Goal: Task Accomplishment & Management: Manage account settings

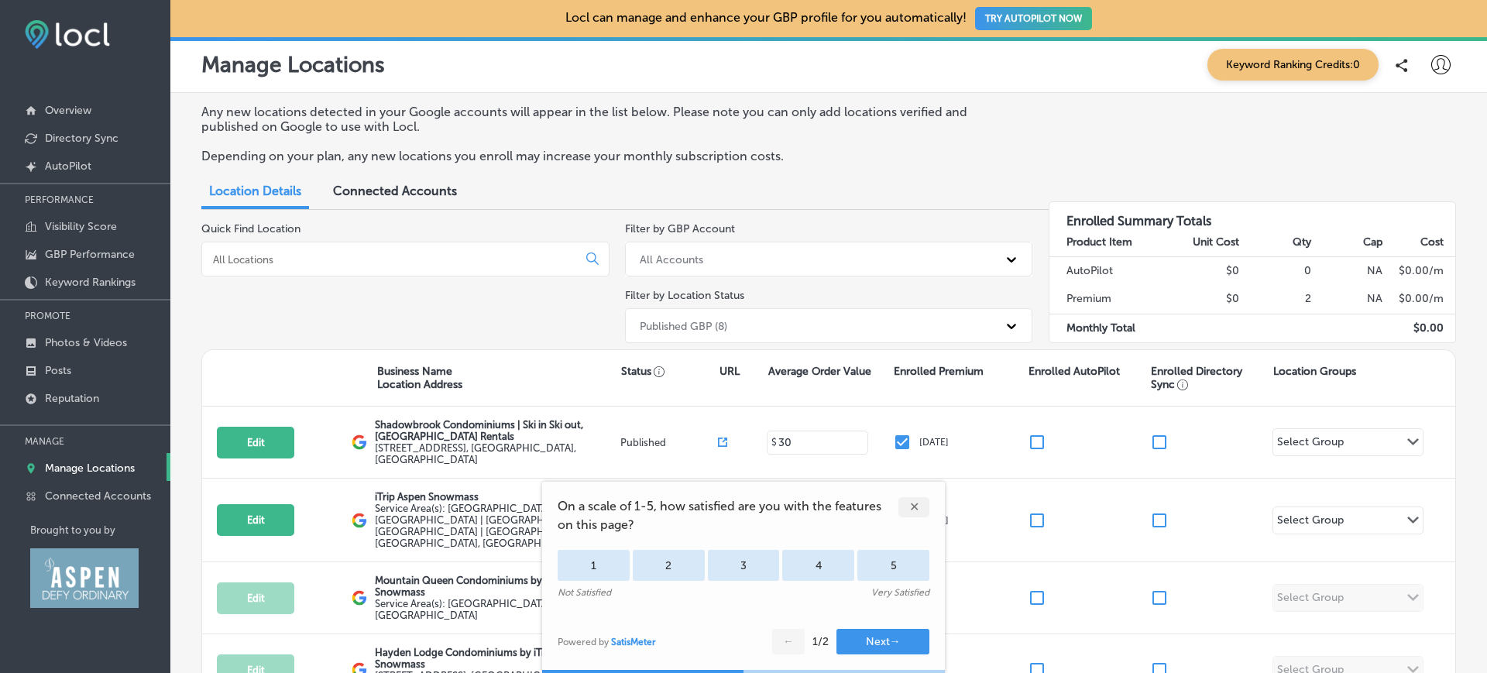
scroll to position [80, 0]
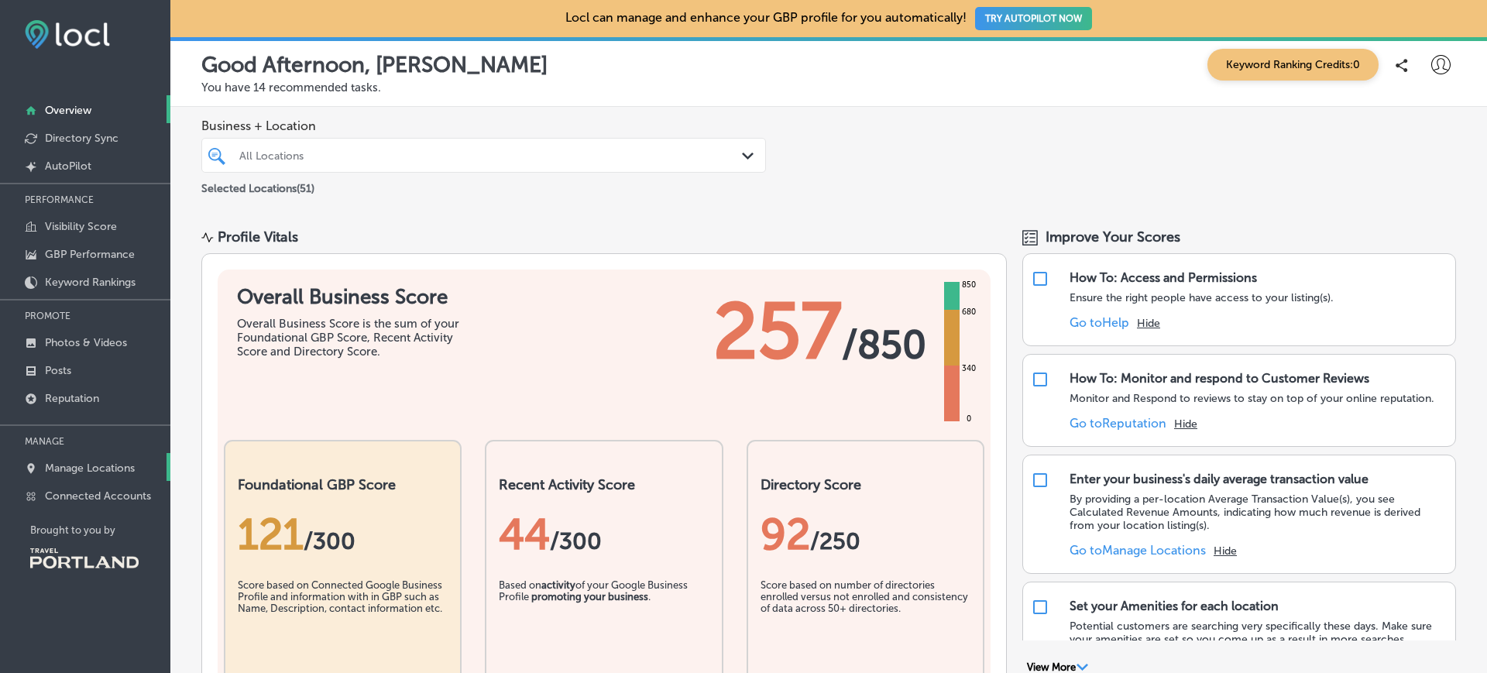
click at [101, 474] on p "Manage Locations" at bounding box center [90, 468] width 90 height 13
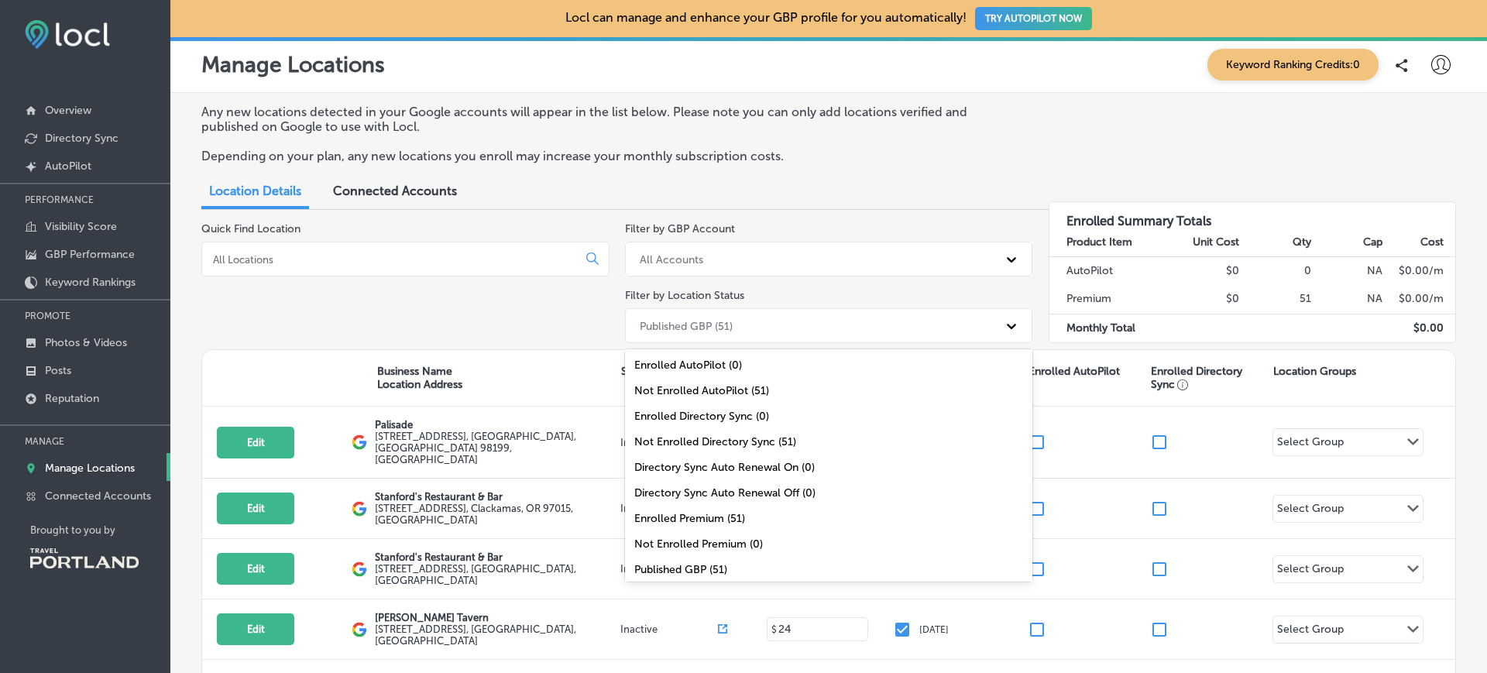
click at [812, 331] on div "Published GBP (51)" at bounding box center [815, 326] width 366 height 26
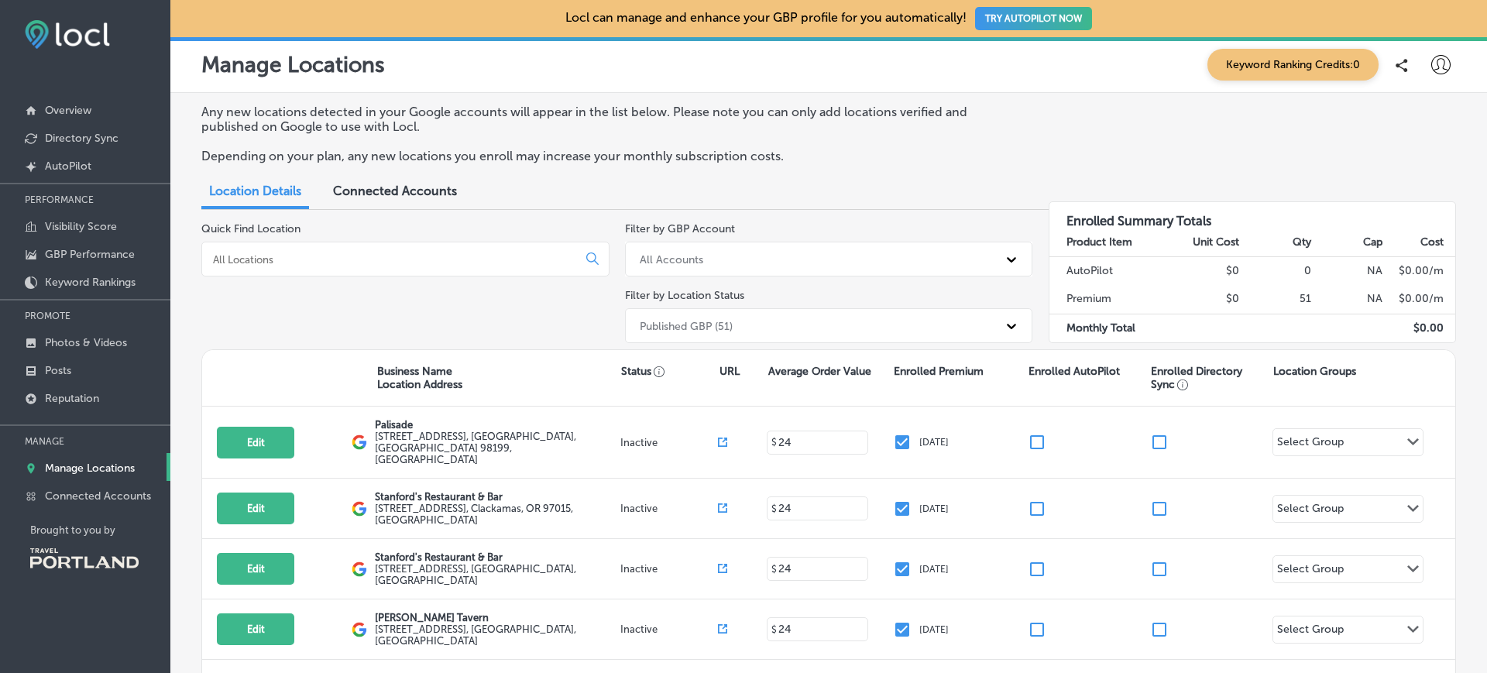
click at [554, 310] on div "Quick Find Location" at bounding box center [405, 285] width 408 height 127
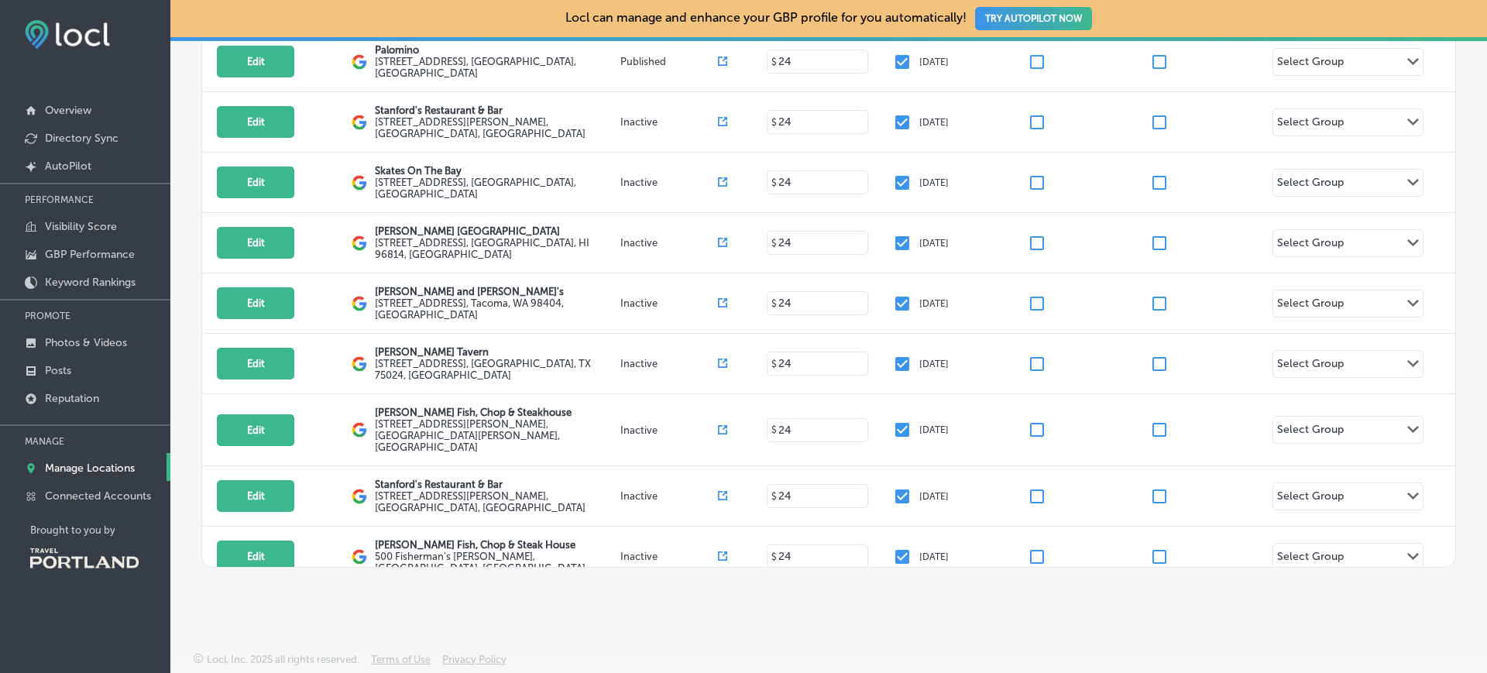
scroll to position [2439, 0]
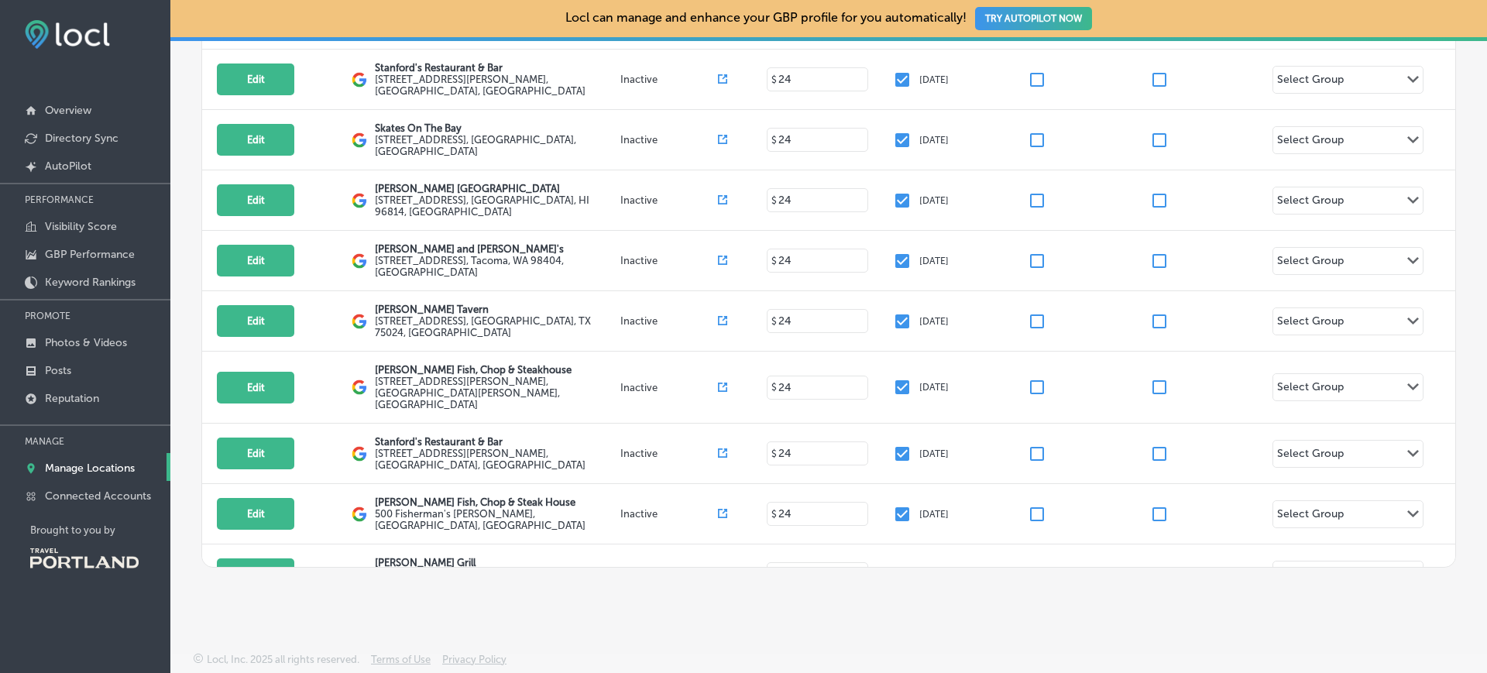
checkbox input "false"
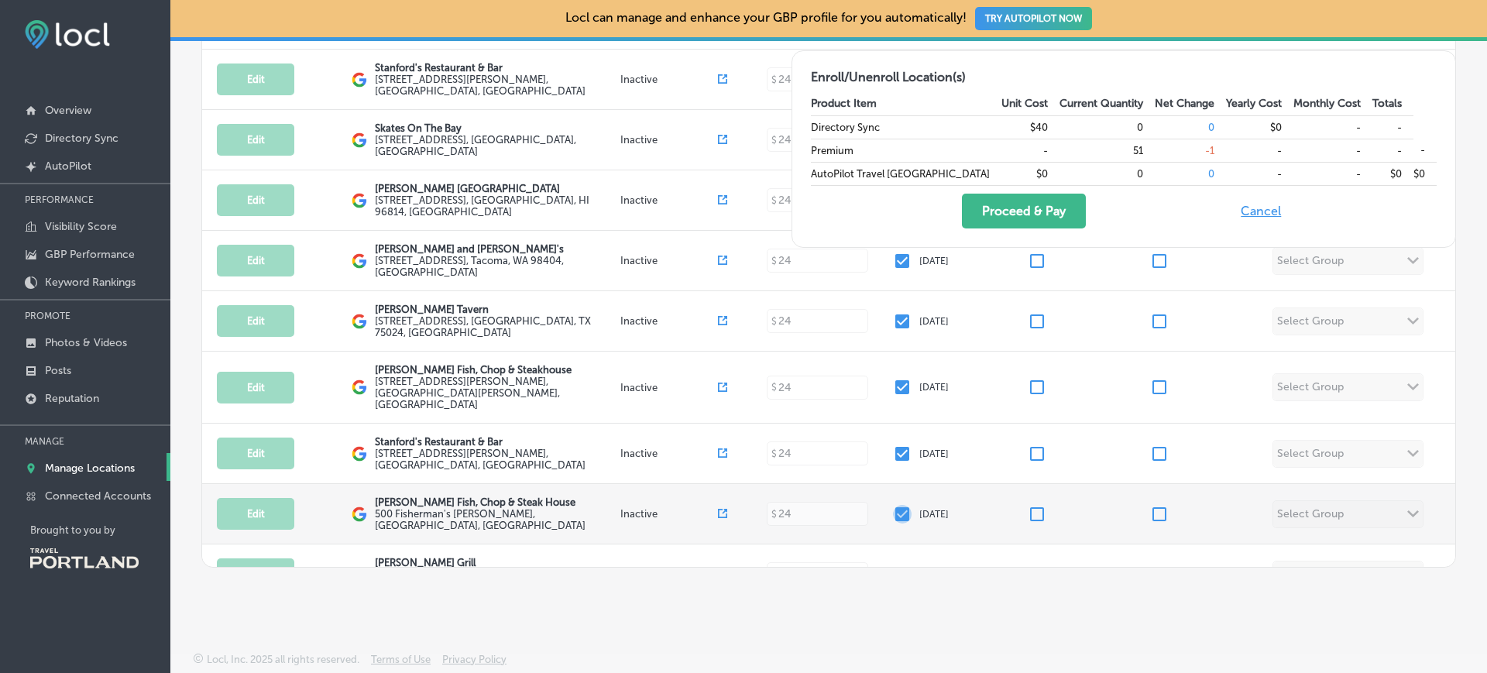
click at [896, 505] on input "checkbox" at bounding box center [902, 514] width 19 height 19
checkbox input "false"
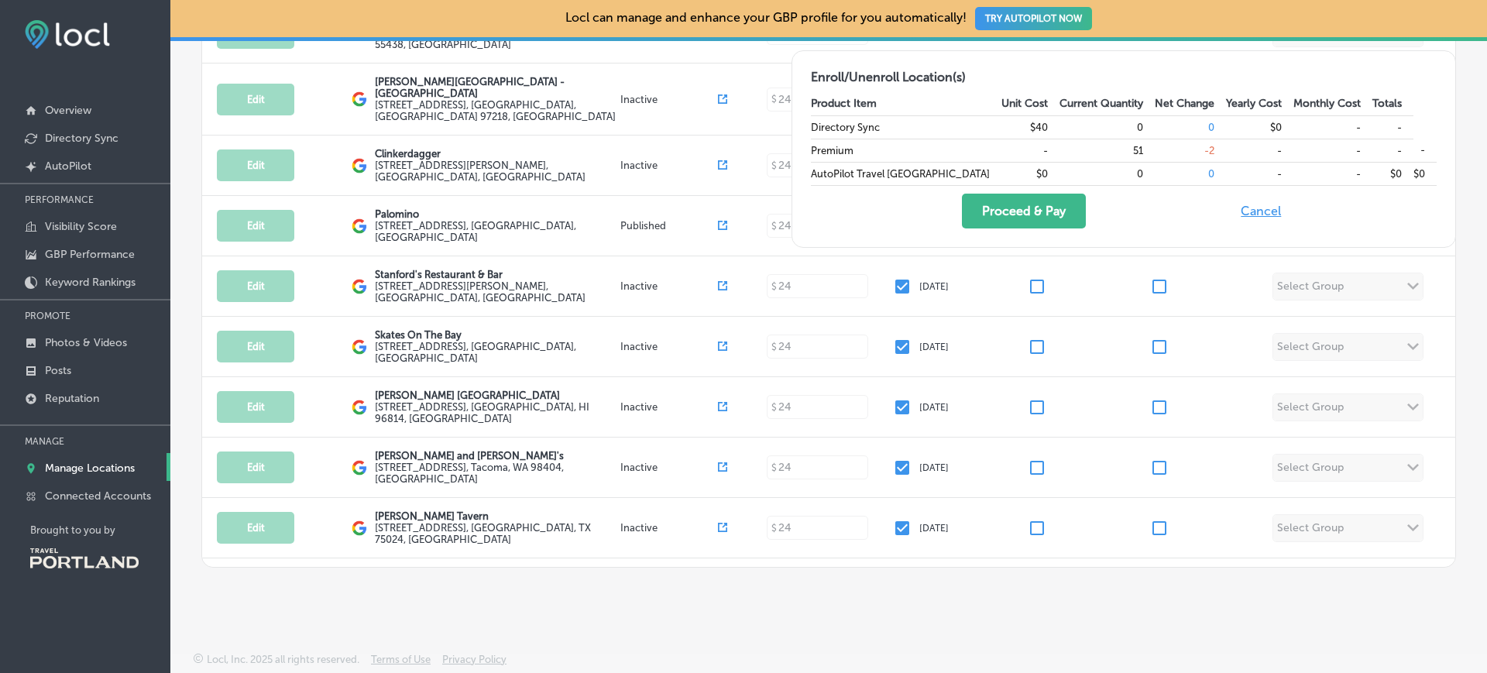
scroll to position [2230, 0]
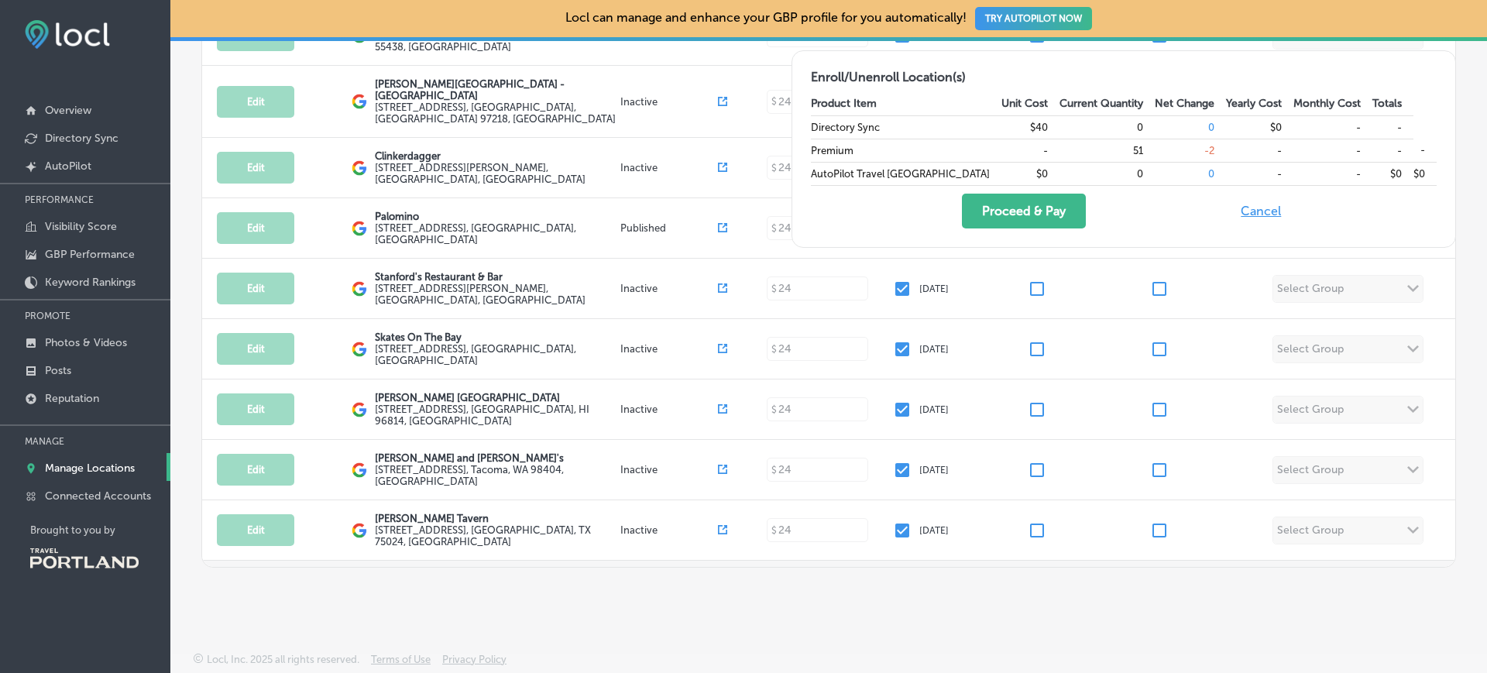
click at [893, 587] on input "checkbox" at bounding box center [902, 596] width 19 height 19
checkbox input "false"
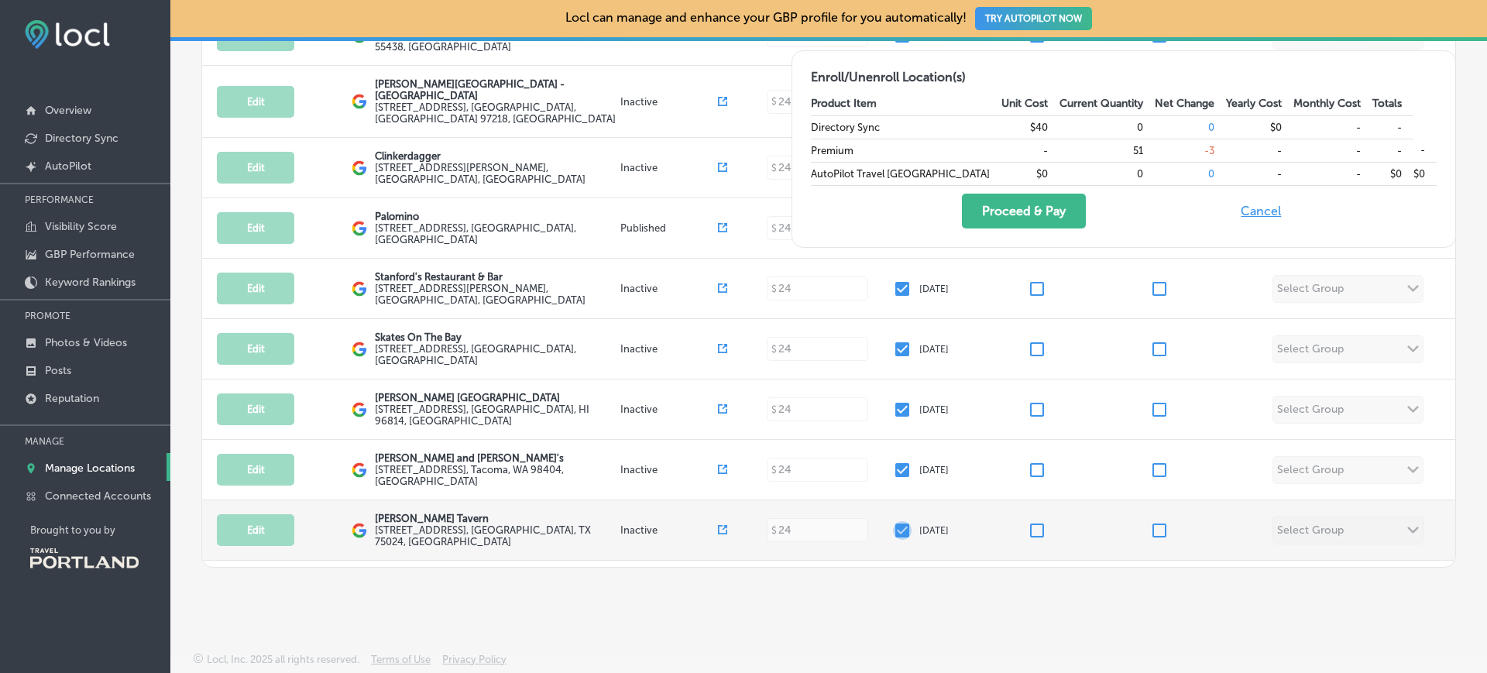
click at [900, 521] on input "checkbox" at bounding box center [902, 530] width 19 height 19
checkbox input "false"
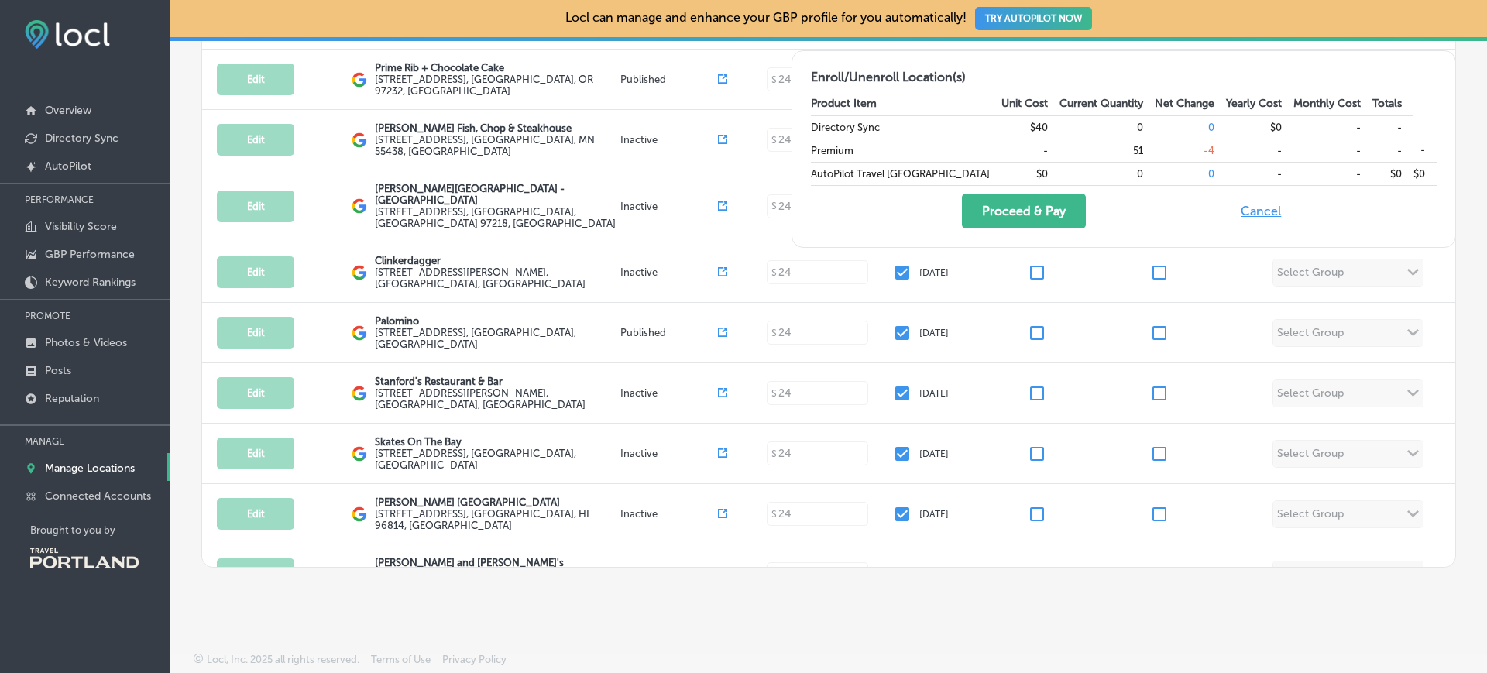
scroll to position [2102, 0]
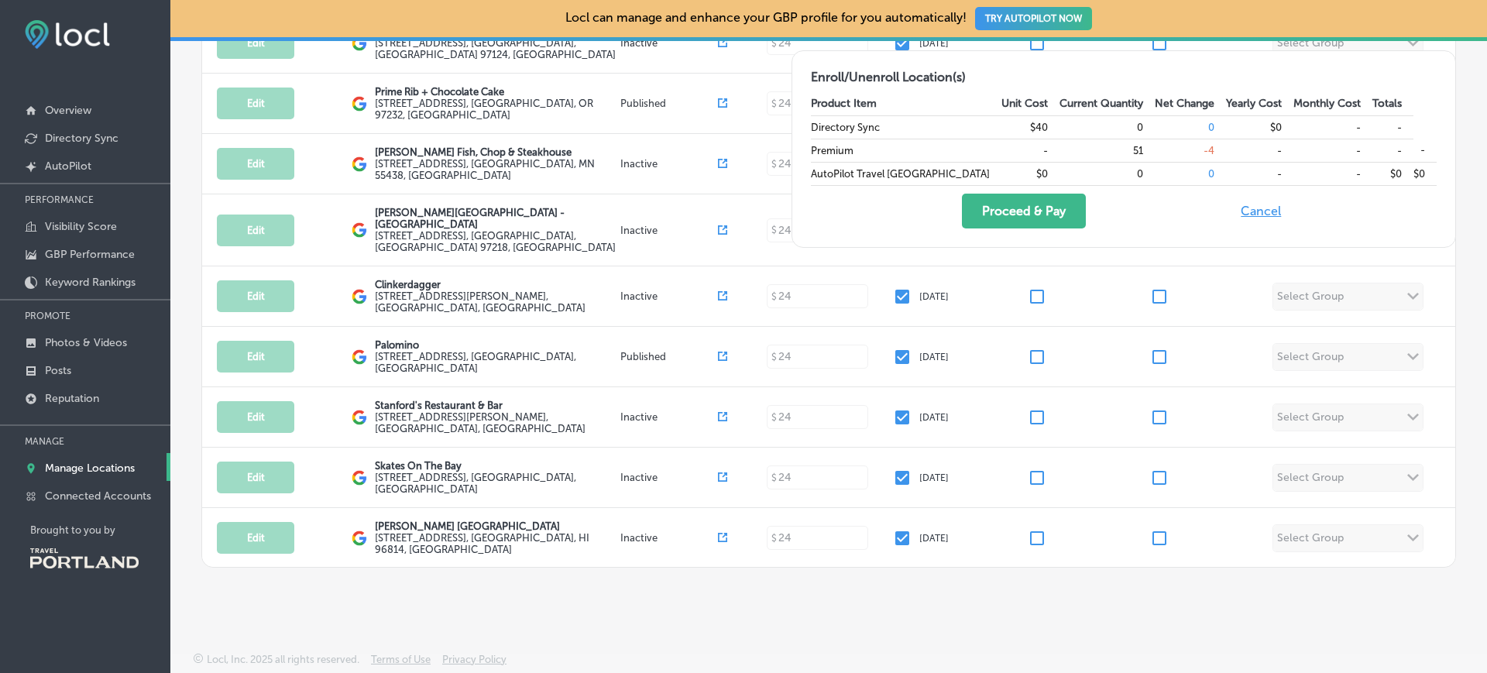
click at [893, 590] on input "checkbox" at bounding box center [902, 599] width 19 height 19
checkbox input "false"
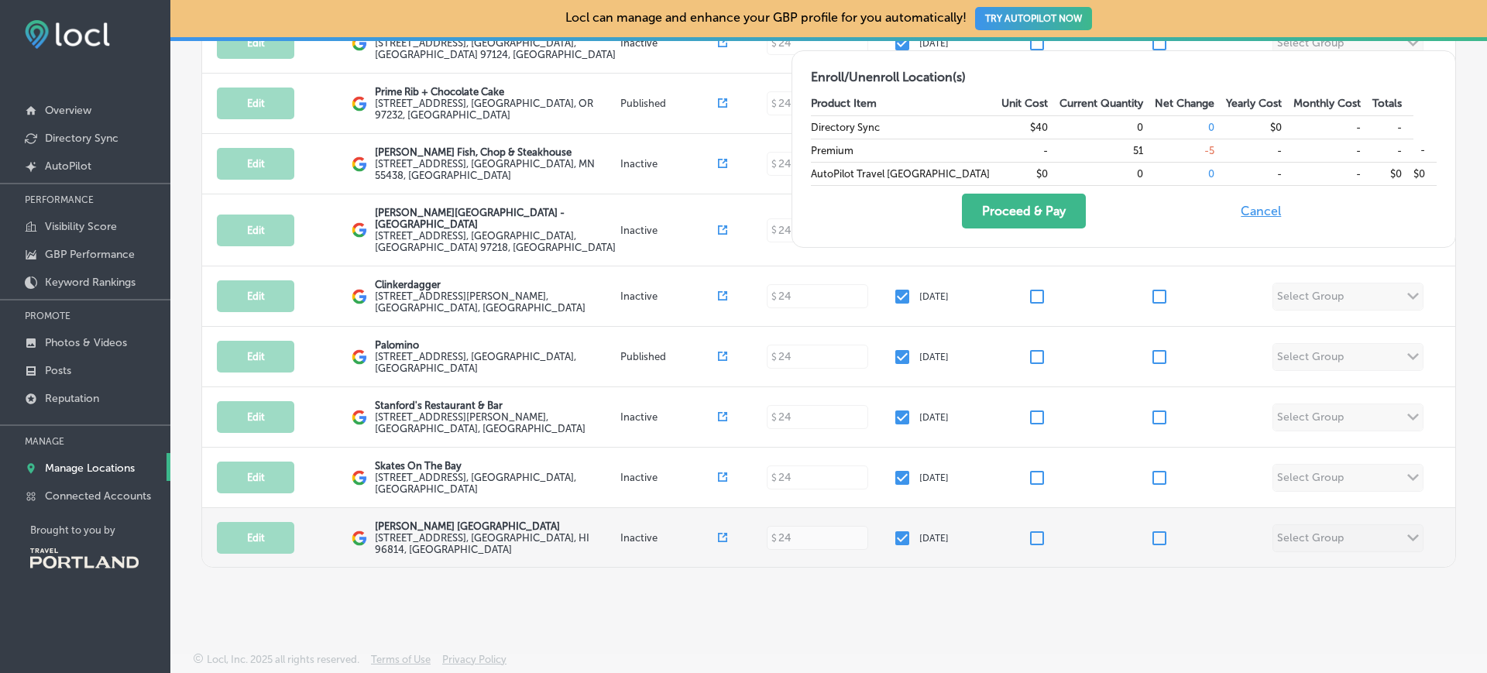
click at [893, 529] on input "checkbox" at bounding box center [902, 538] width 19 height 19
checkbox input "false"
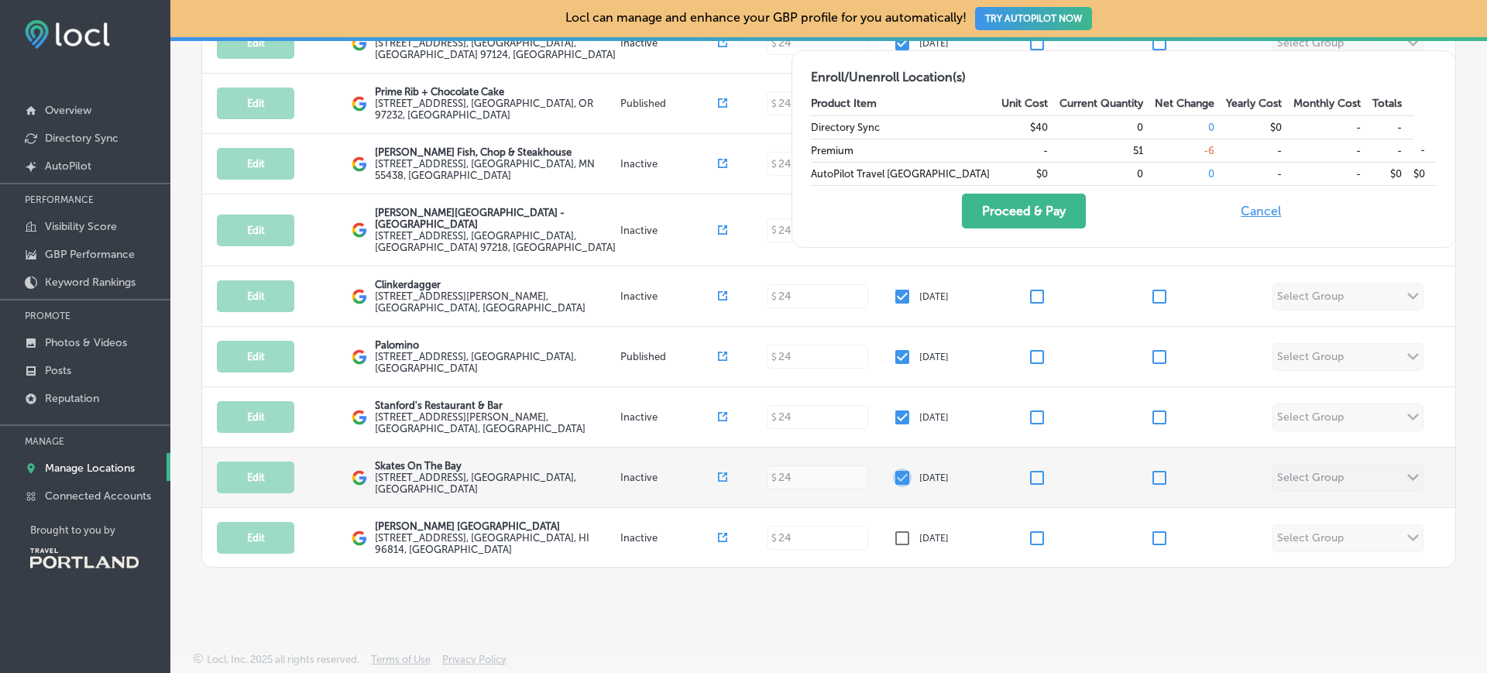
click at [893, 469] on input "checkbox" at bounding box center [902, 478] width 19 height 19
checkbox input "false"
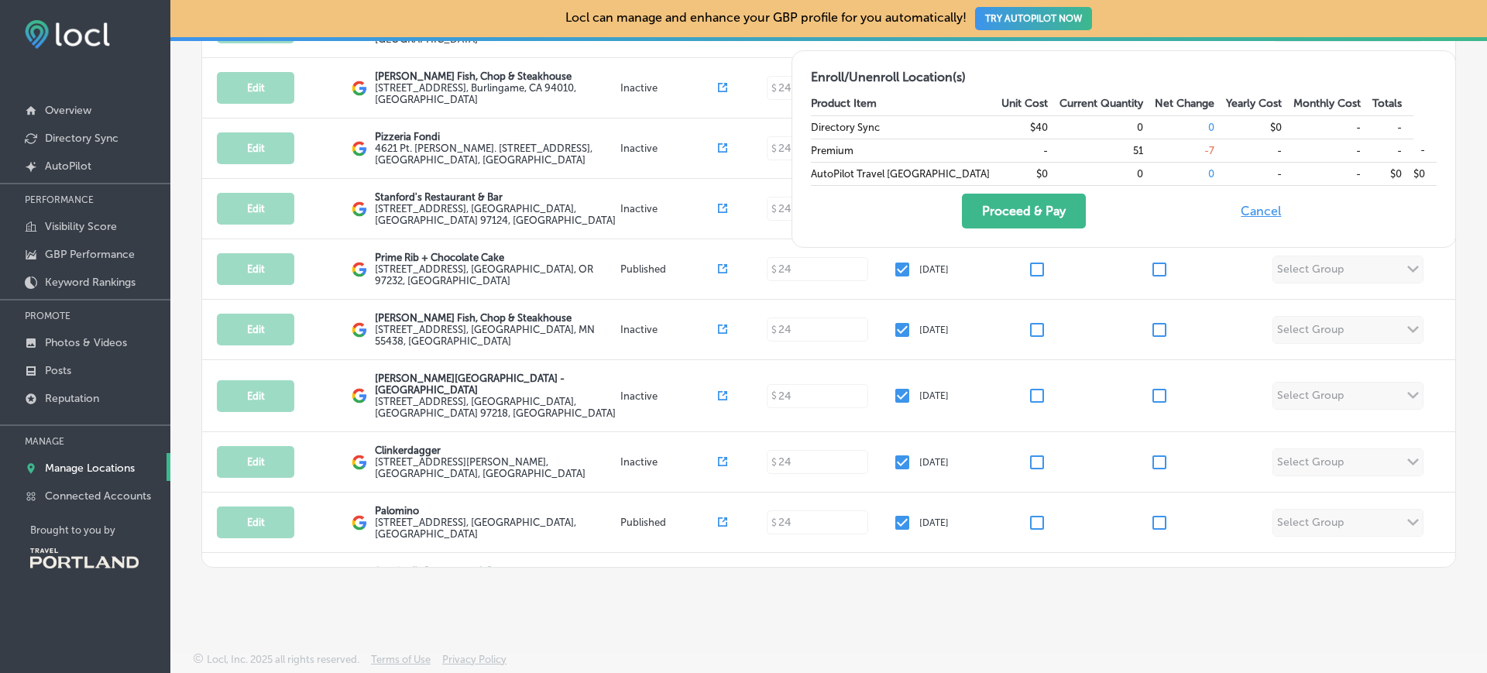
scroll to position [1935, 0]
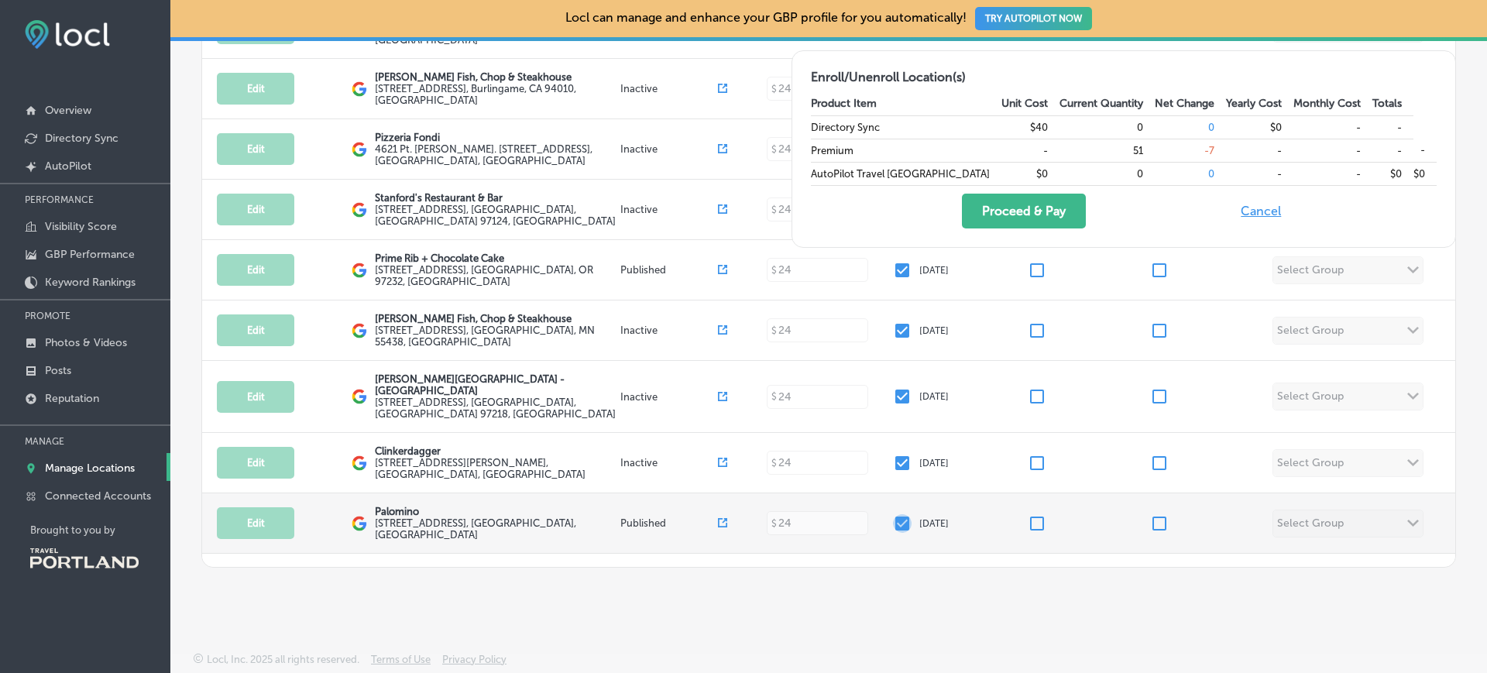
click at [893, 514] on input "checkbox" at bounding box center [902, 523] width 19 height 19
checkbox input "false"
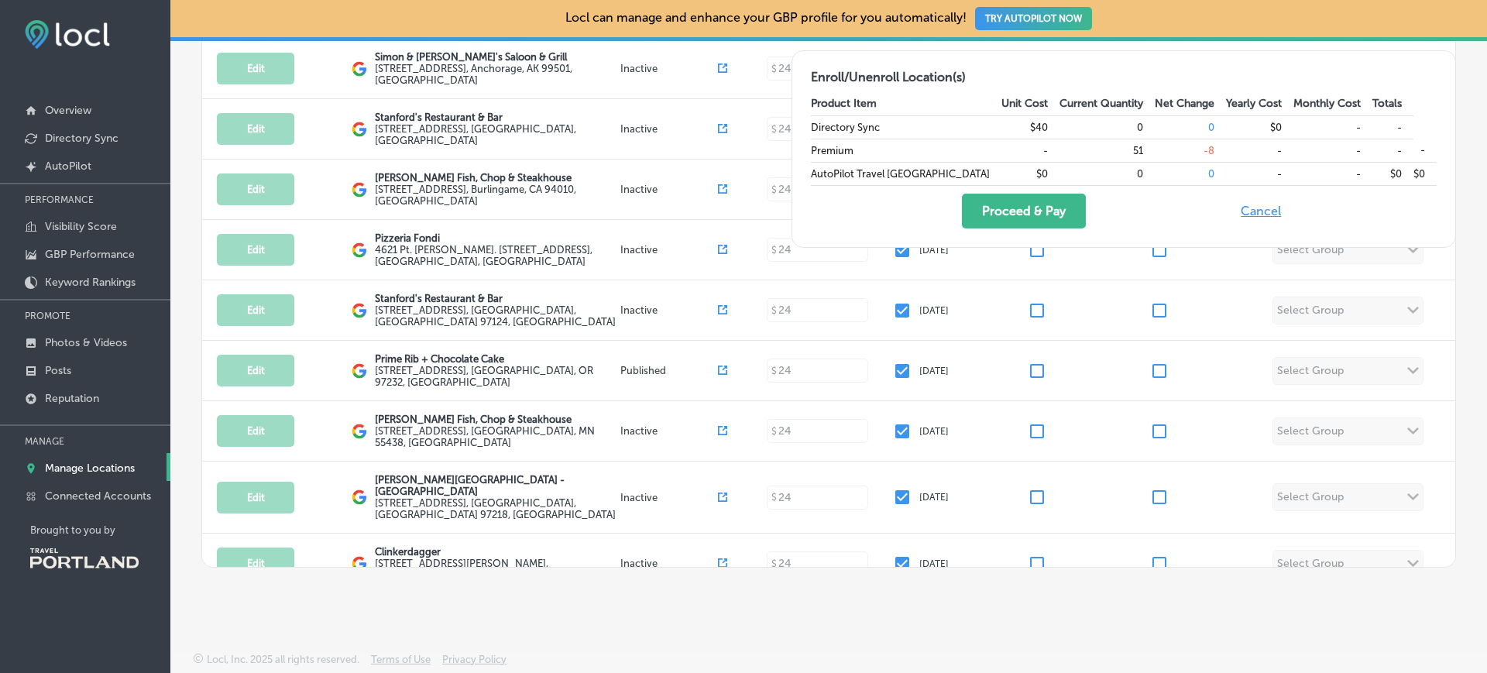
scroll to position [1834, 0]
click at [893, 555] on input "checkbox" at bounding box center [902, 564] width 19 height 19
checkbox input "false"
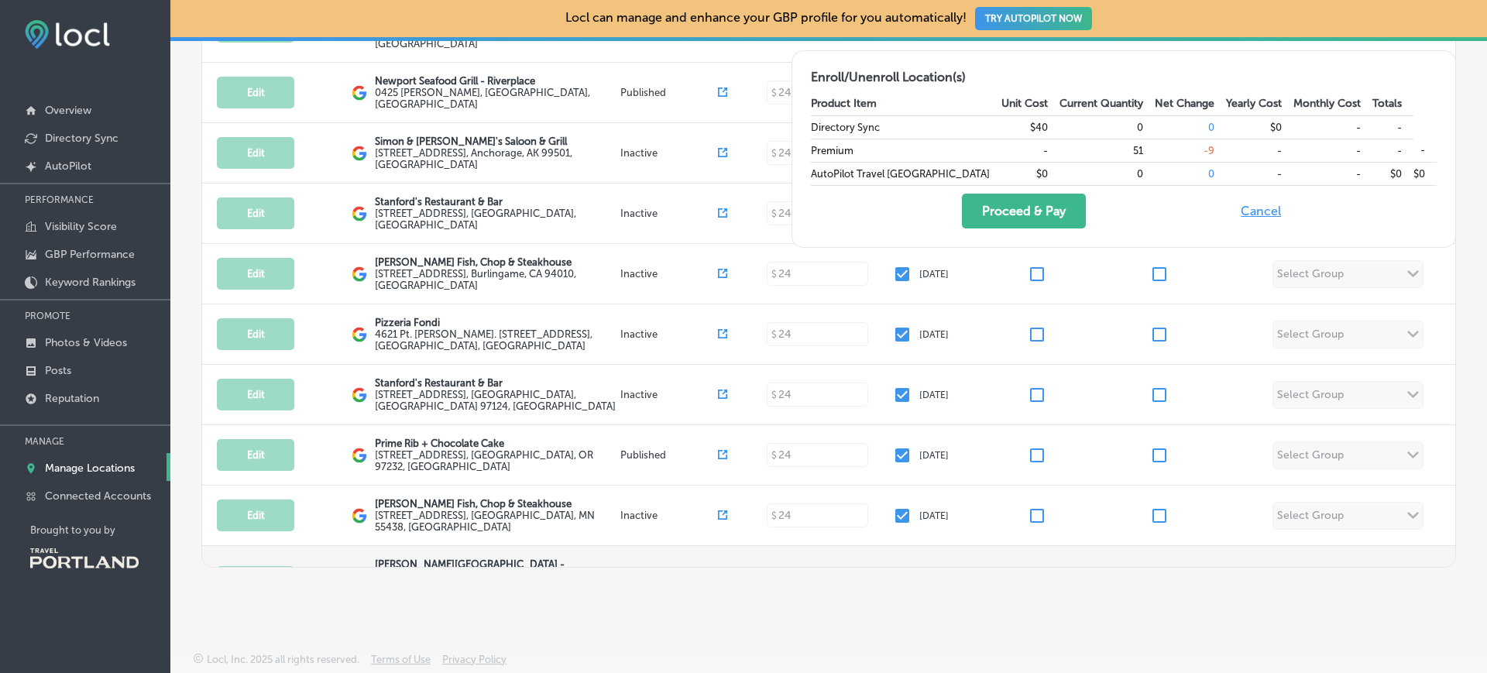
scroll to position [1716, 0]
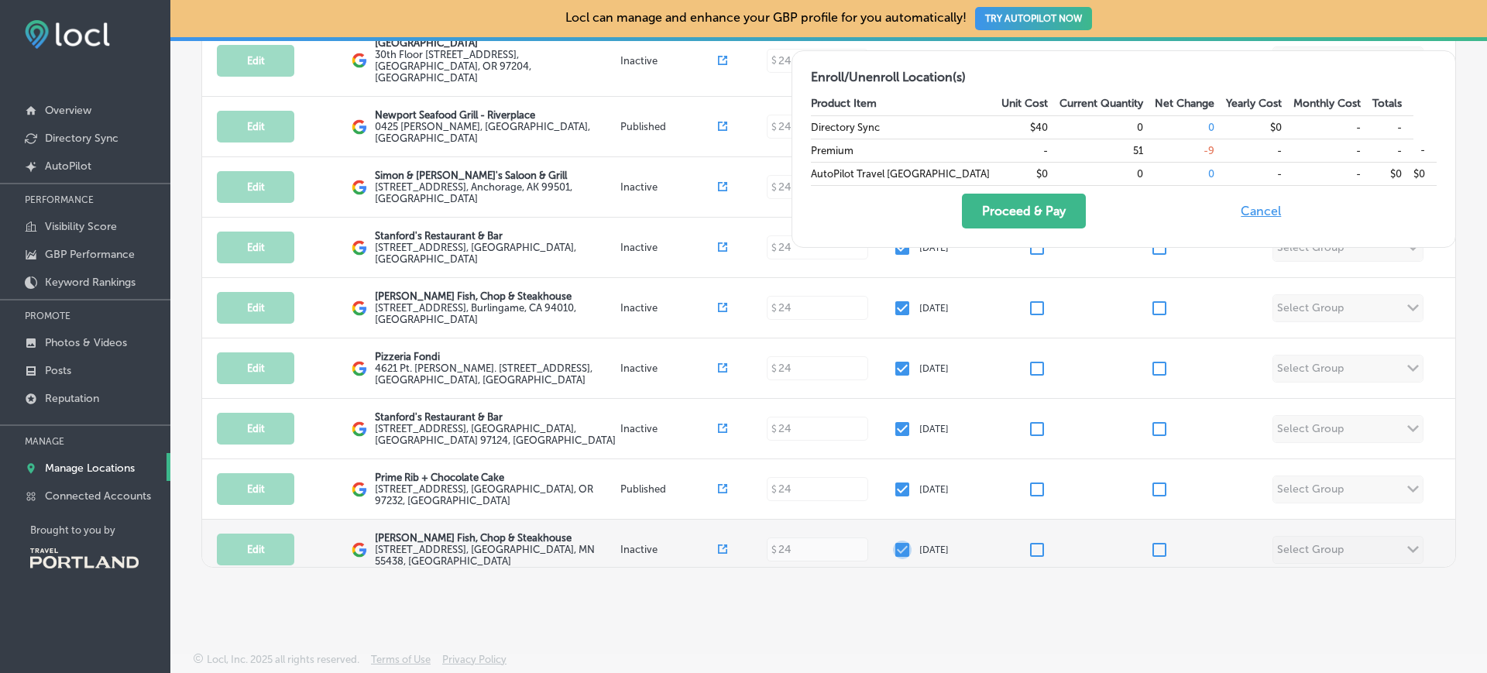
click at [894, 541] on input "checkbox" at bounding box center [902, 550] width 19 height 19
checkbox input "false"
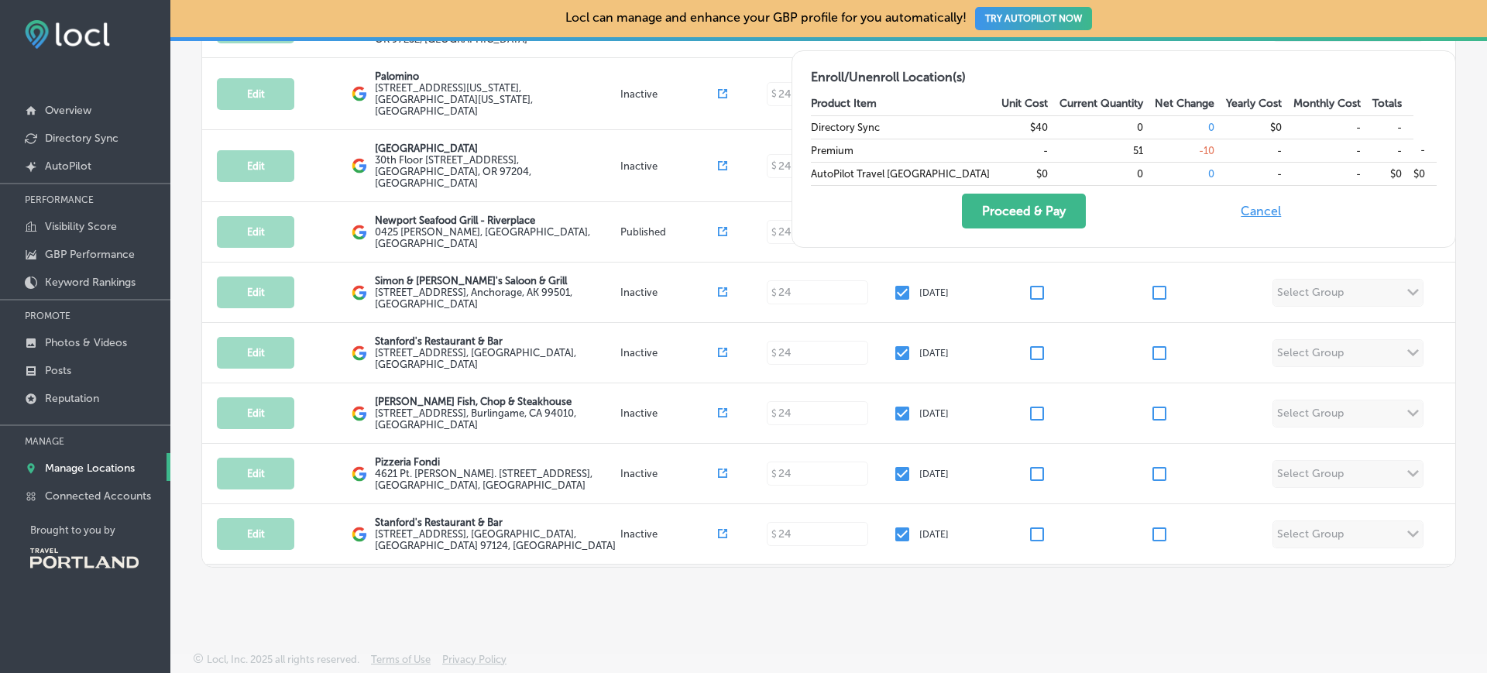
scroll to position [1607, 0]
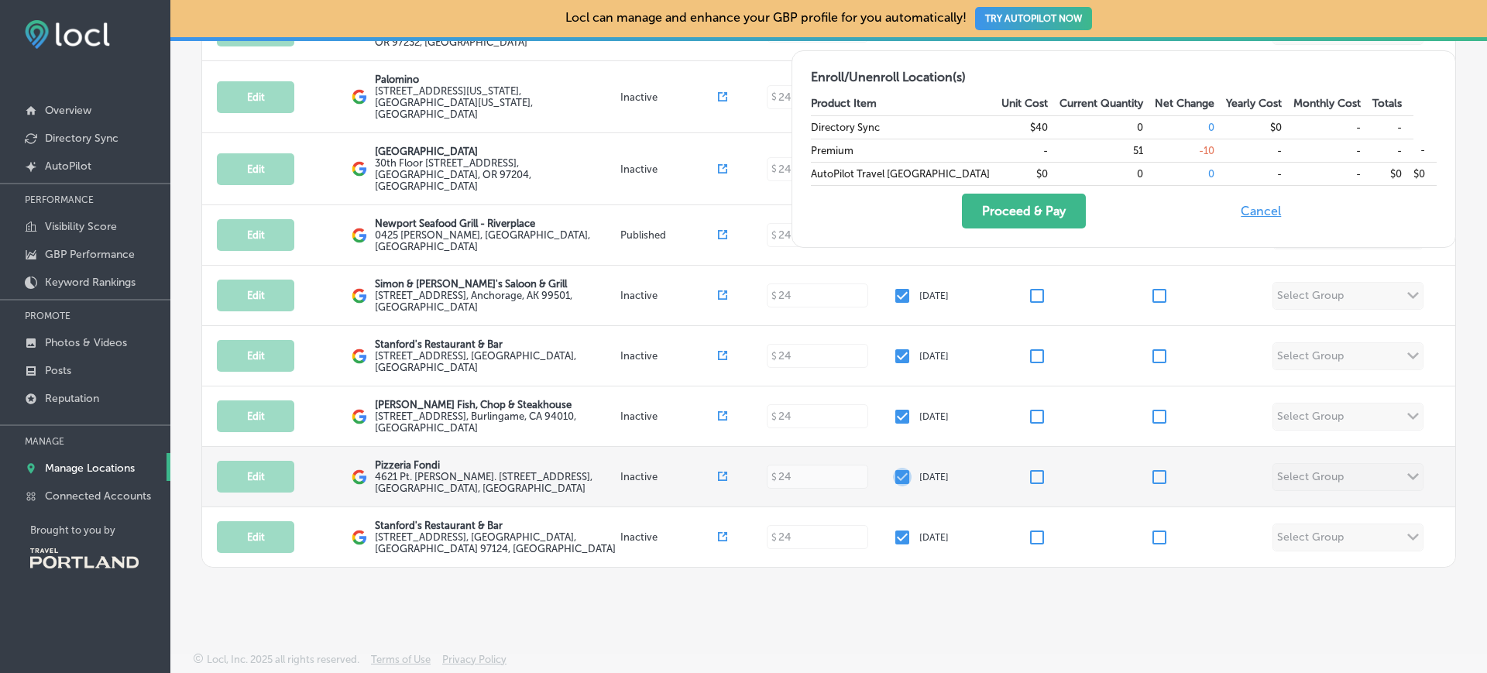
click at [897, 468] on input "checkbox" at bounding box center [902, 477] width 19 height 19
checkbox input "false"
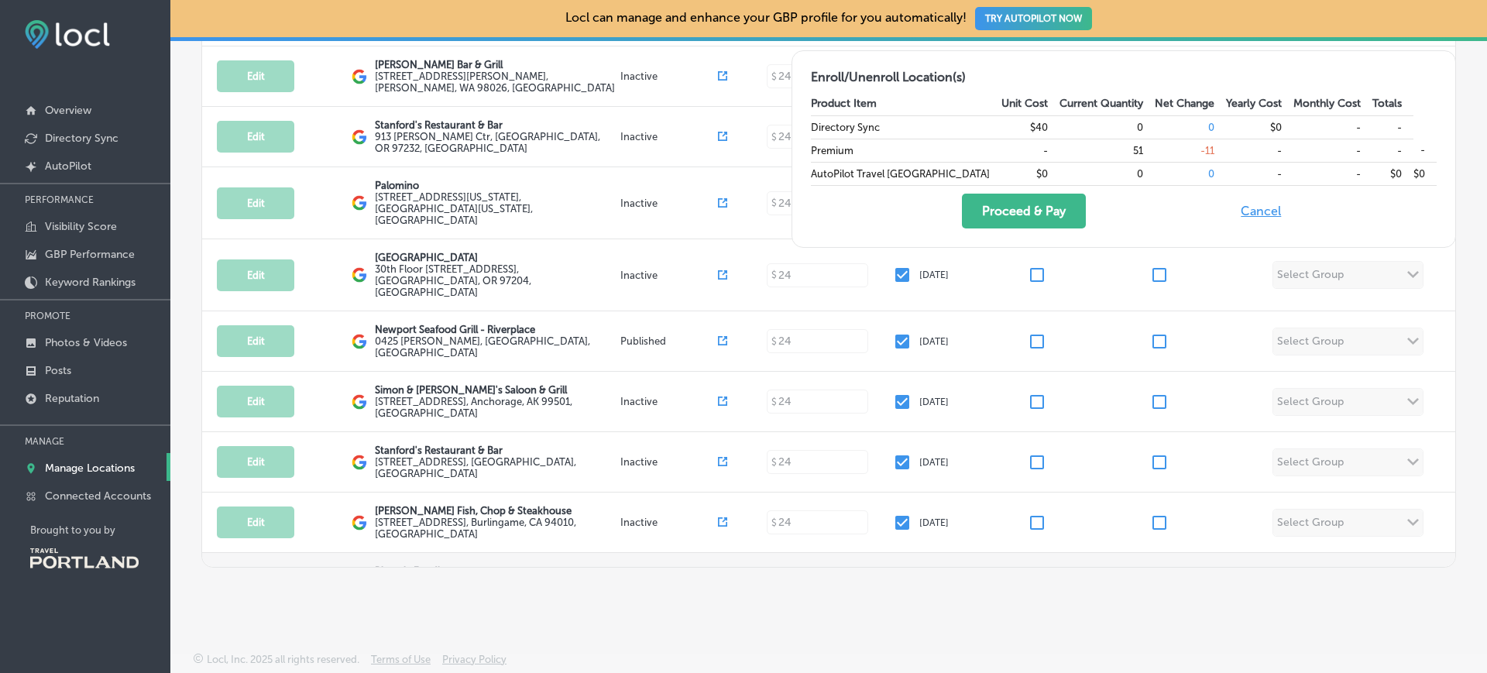
scroll to position [1497, 0]
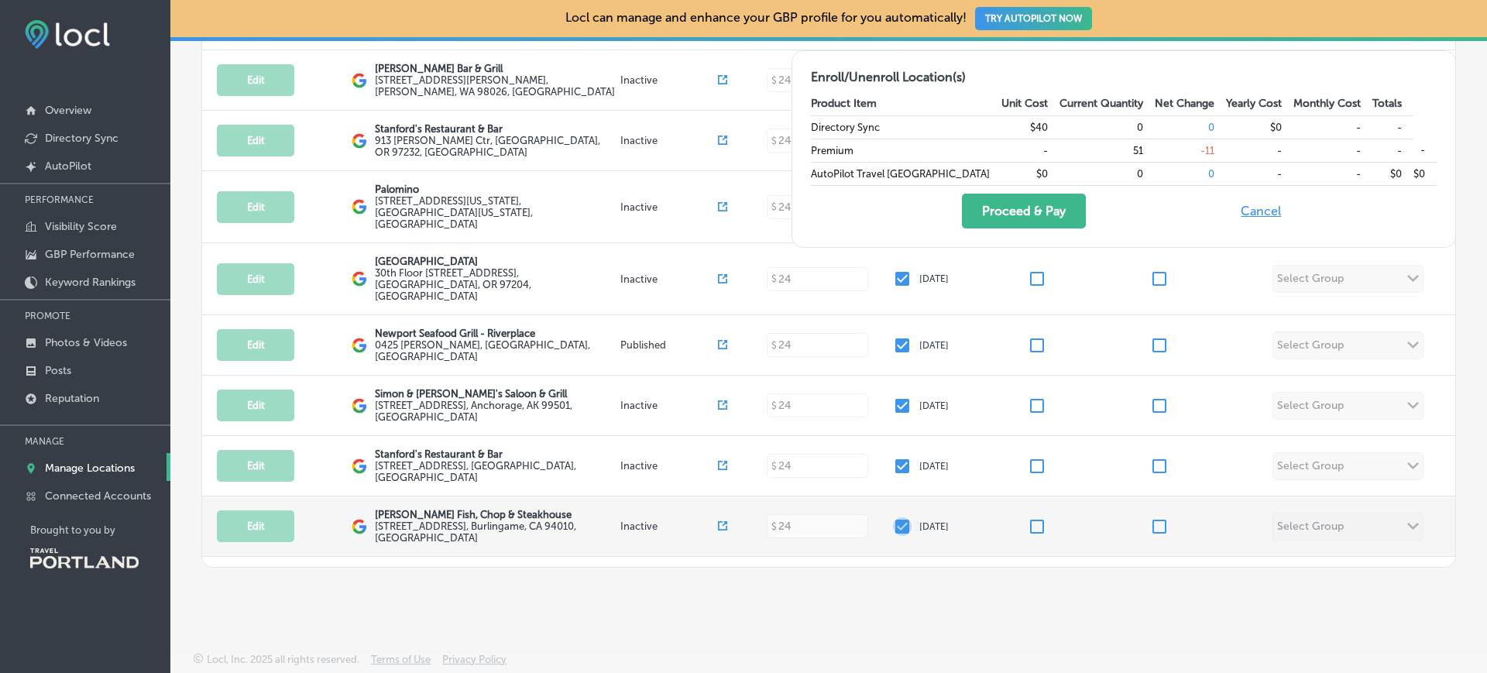
click at [893, 517] on input "checkbox" at bounding box center [902, 526] width 19 height 19
checkbox input "false"
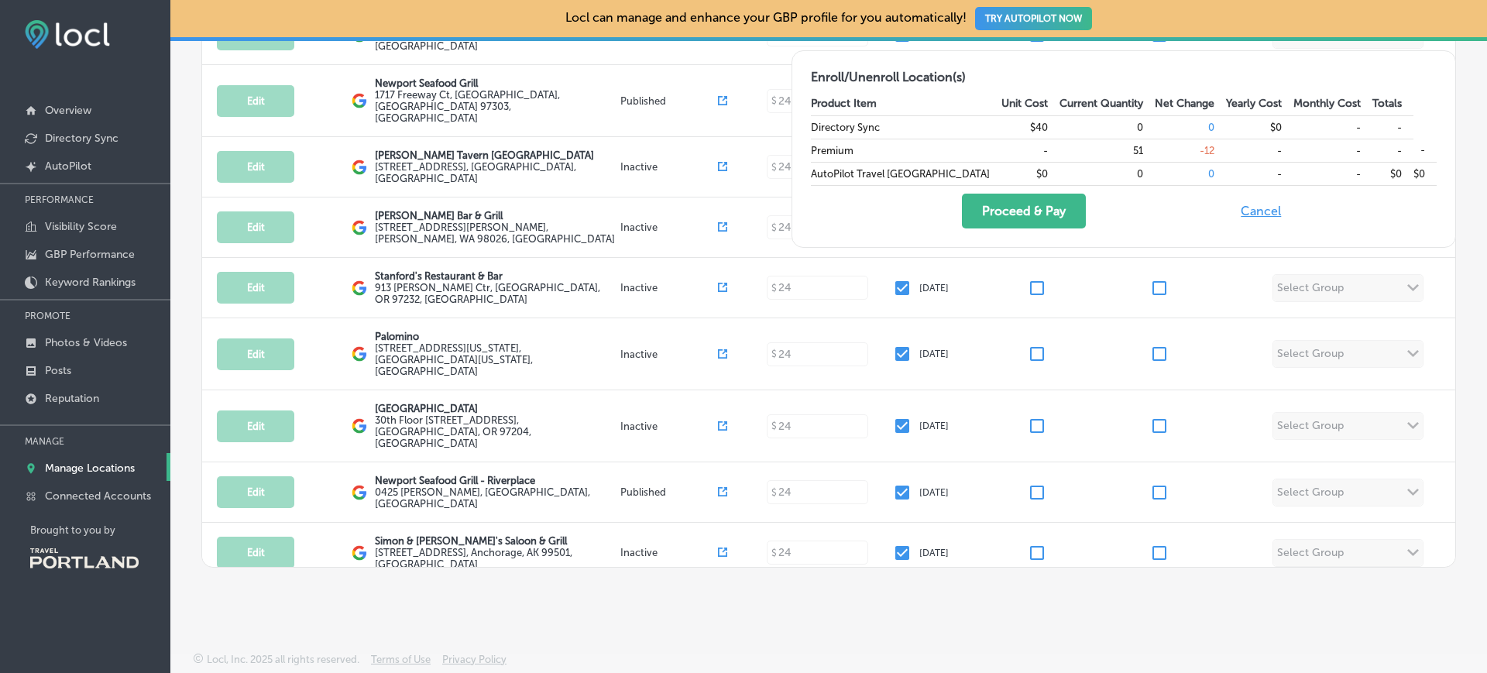
scroll to position [1342, 0]
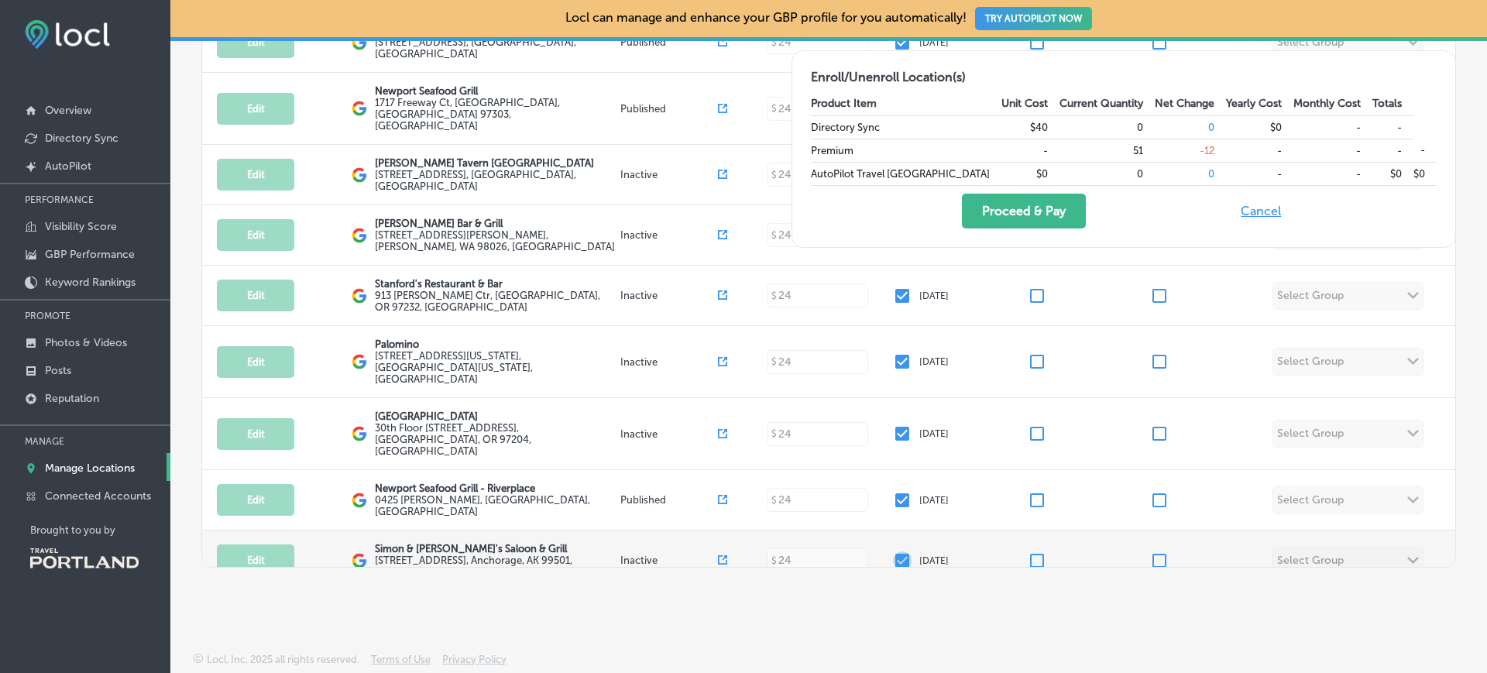
click at [893, 552] on input "checkbox" at bounding box center [902, 561] width 19 height 19
checkbox input "false"
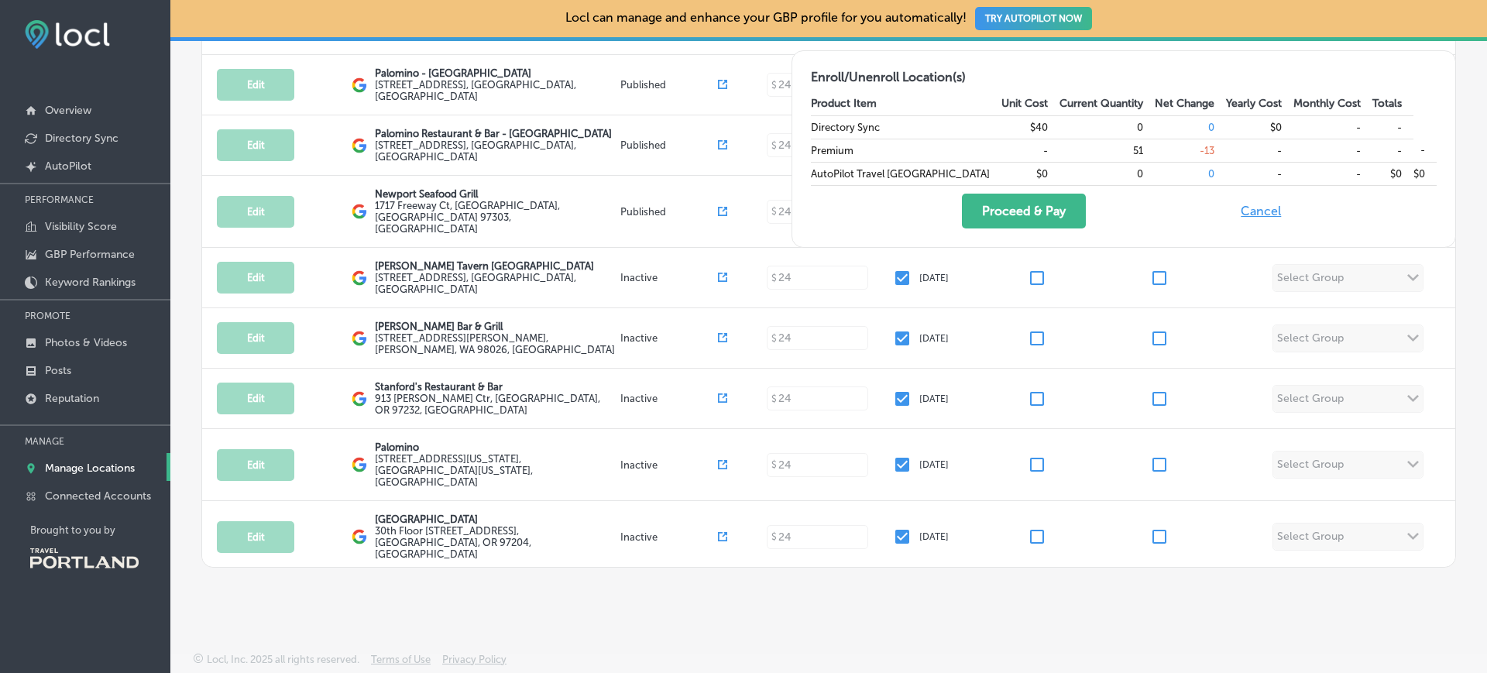
scroll to position [1241, 0]
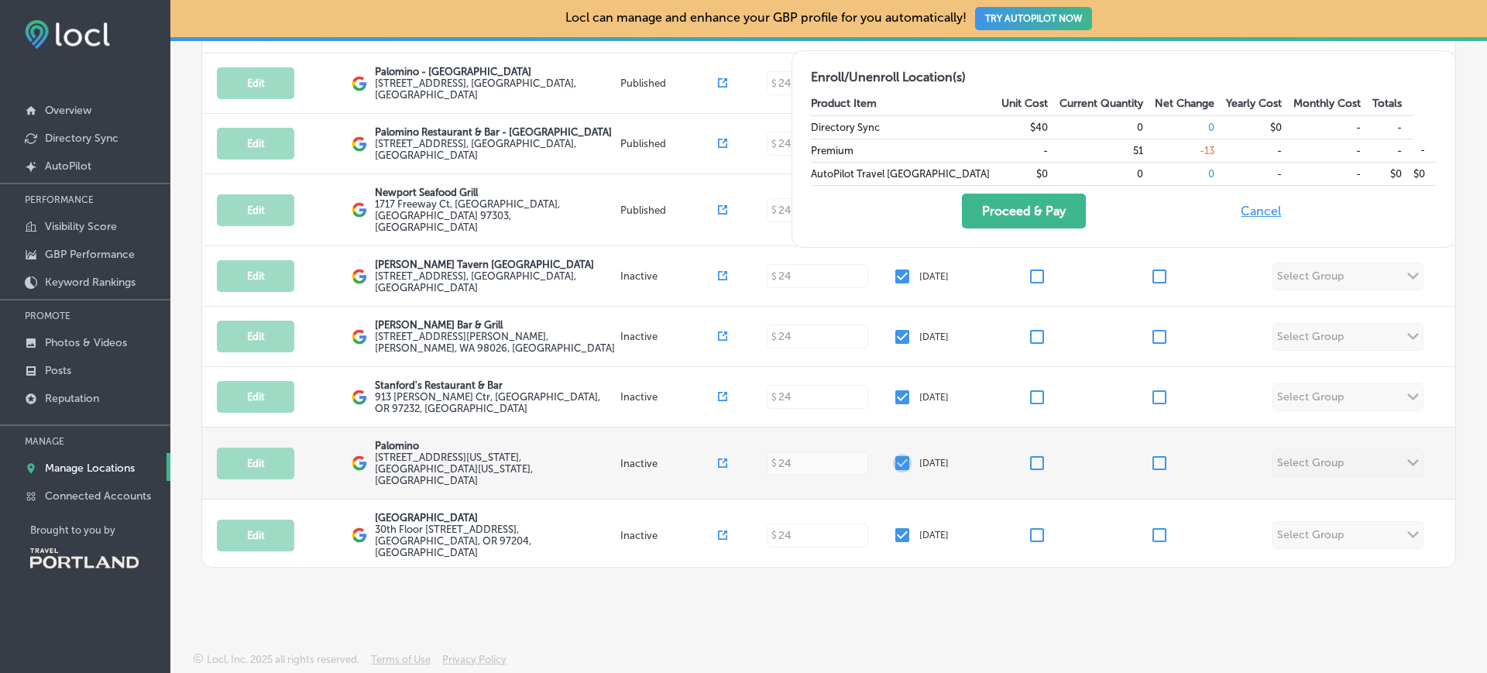
click at [899, 454] on input "checkbox" at bounding box center [902, 463] width 19 height 19
checkbox input "false"
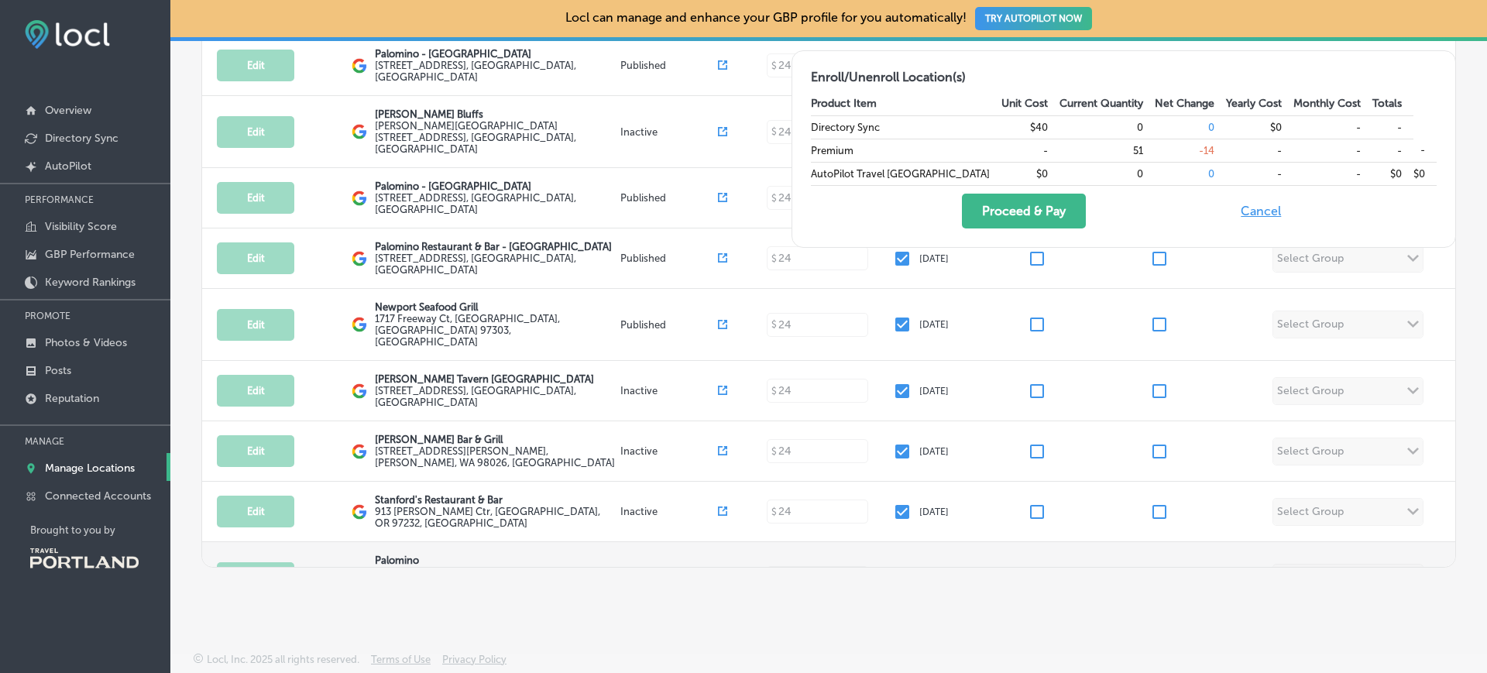
scroll to position [1126, 0]
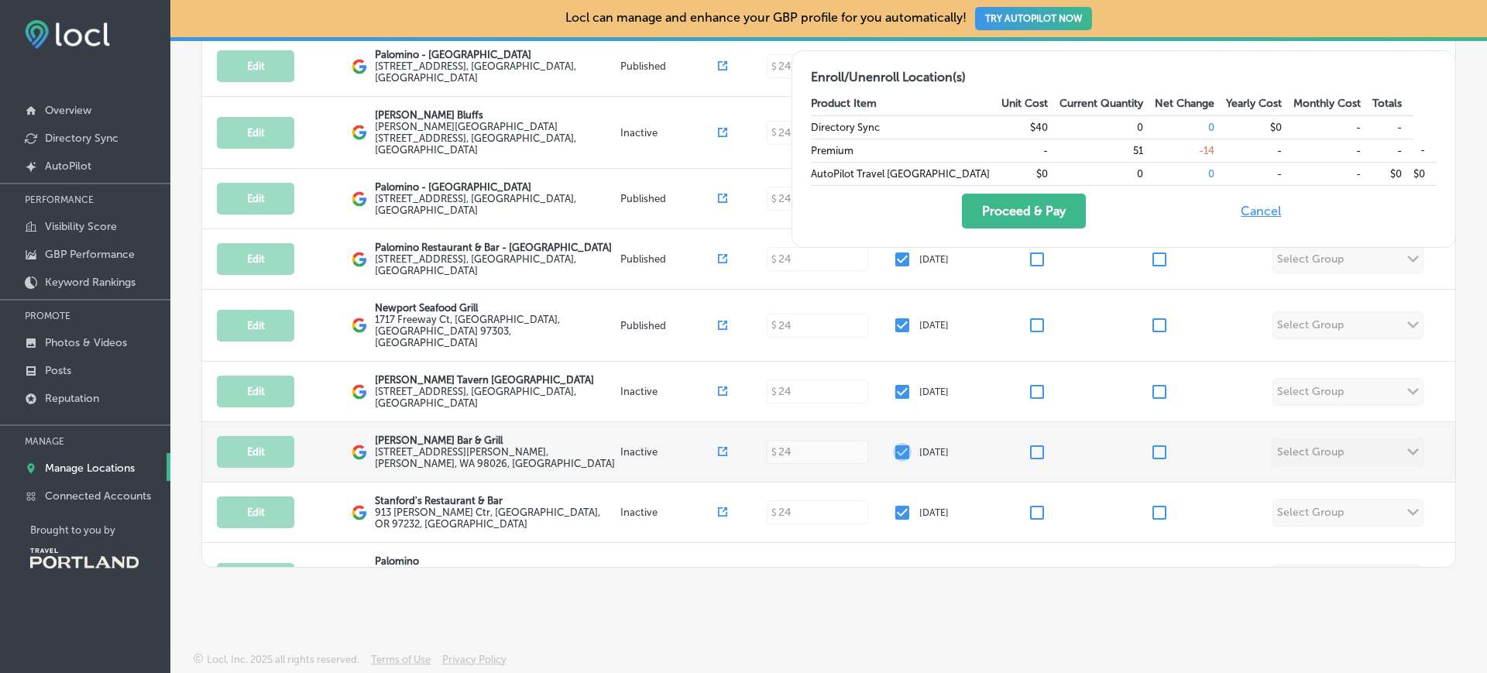
click at [896, 443] on input "checkbox" at bounding box center [902, 452] width 19 height 19
checkbox input "false"
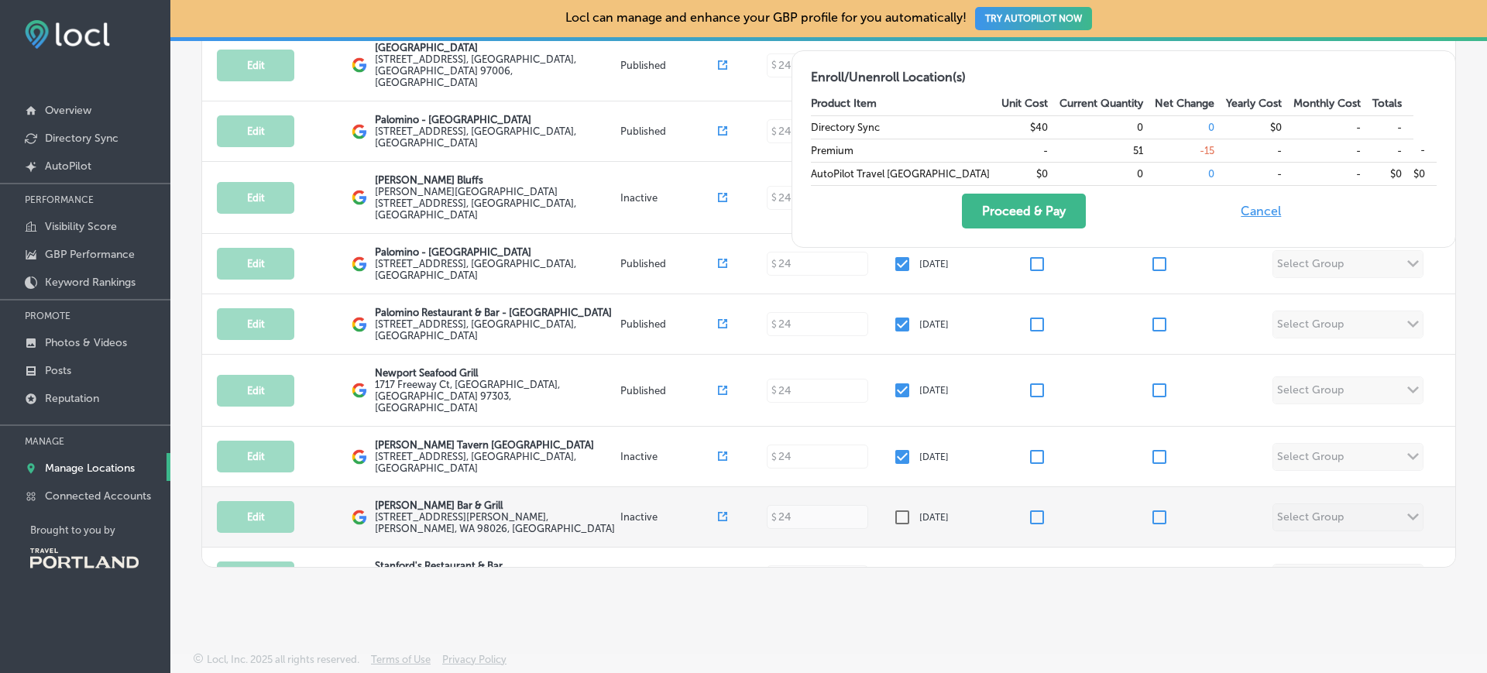
scroll to position [1053, 0]
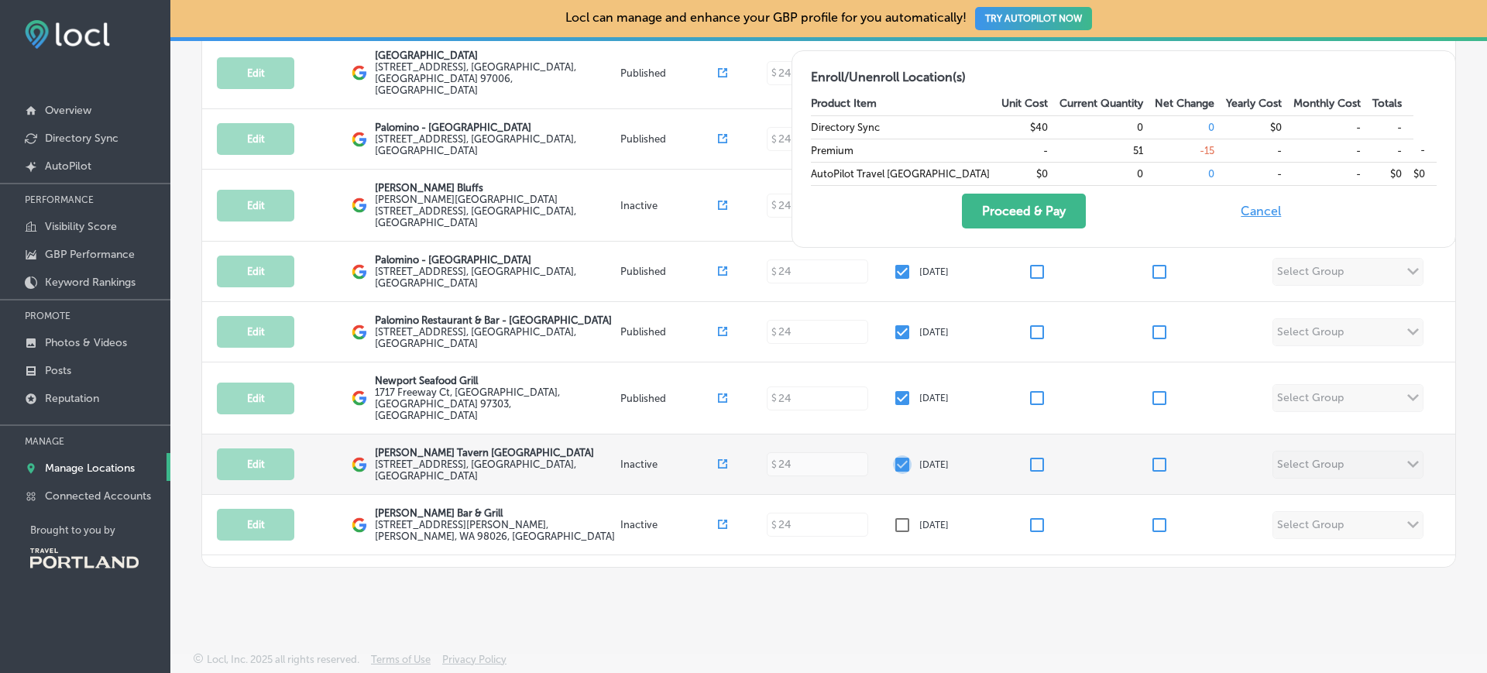
click at [895, 455] on input "checkbox" at bounding box center [902, 464] width 19 height 19
checkbox input "false"
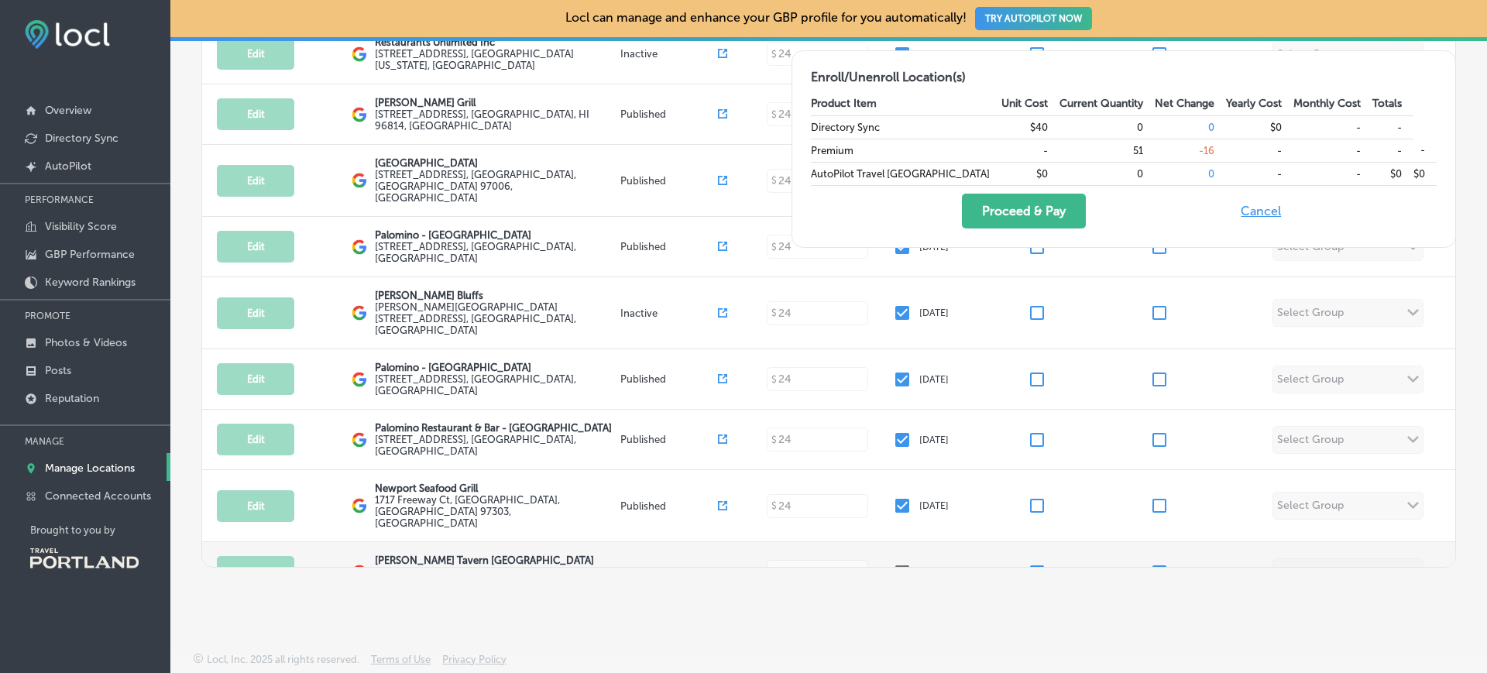
scroll to position [921, 0]
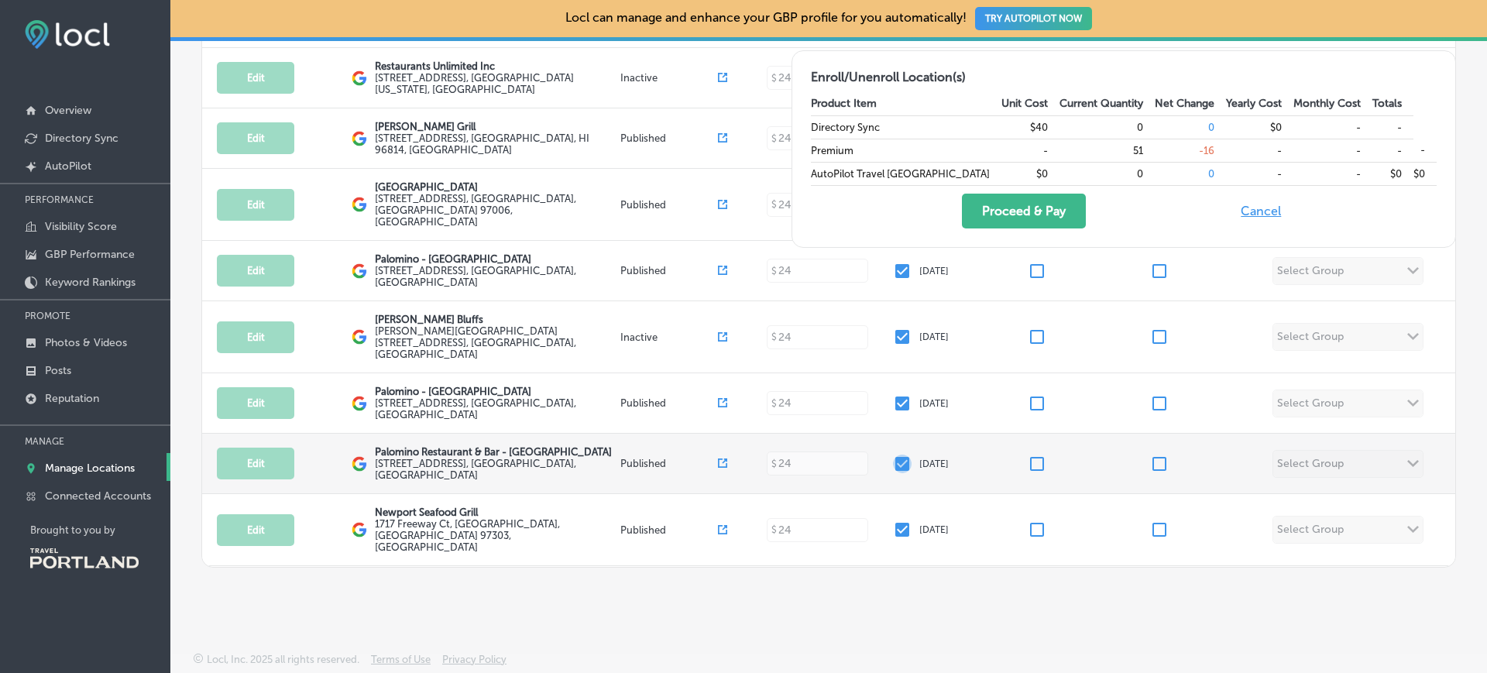
click at [898, 455] on input "checkbox" at bounding box center [902, 464] width 19 height 19
checkbox input "false"
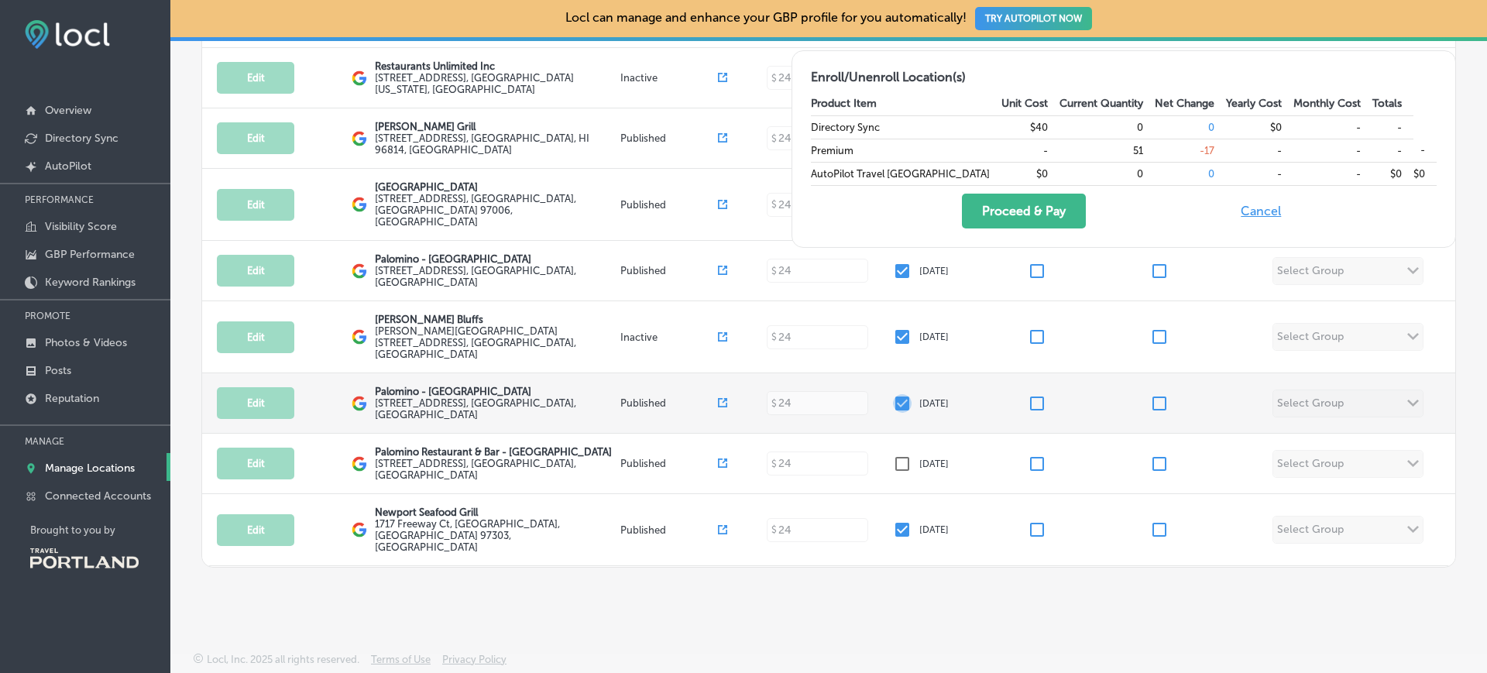
click at [893, 394] on input "checkbox" at bounding box center [902, 403] width 19 height 19
checkbox input "false"
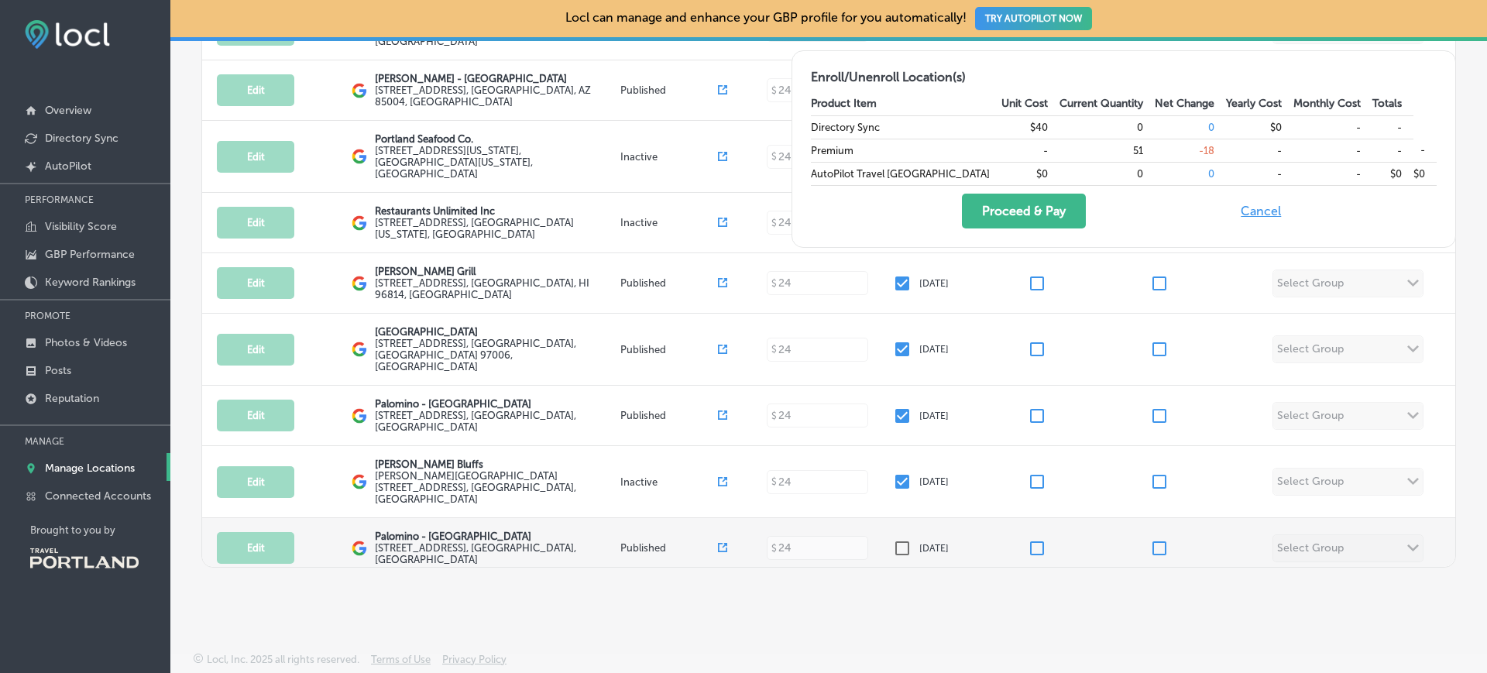
scroll to position [772, 0]
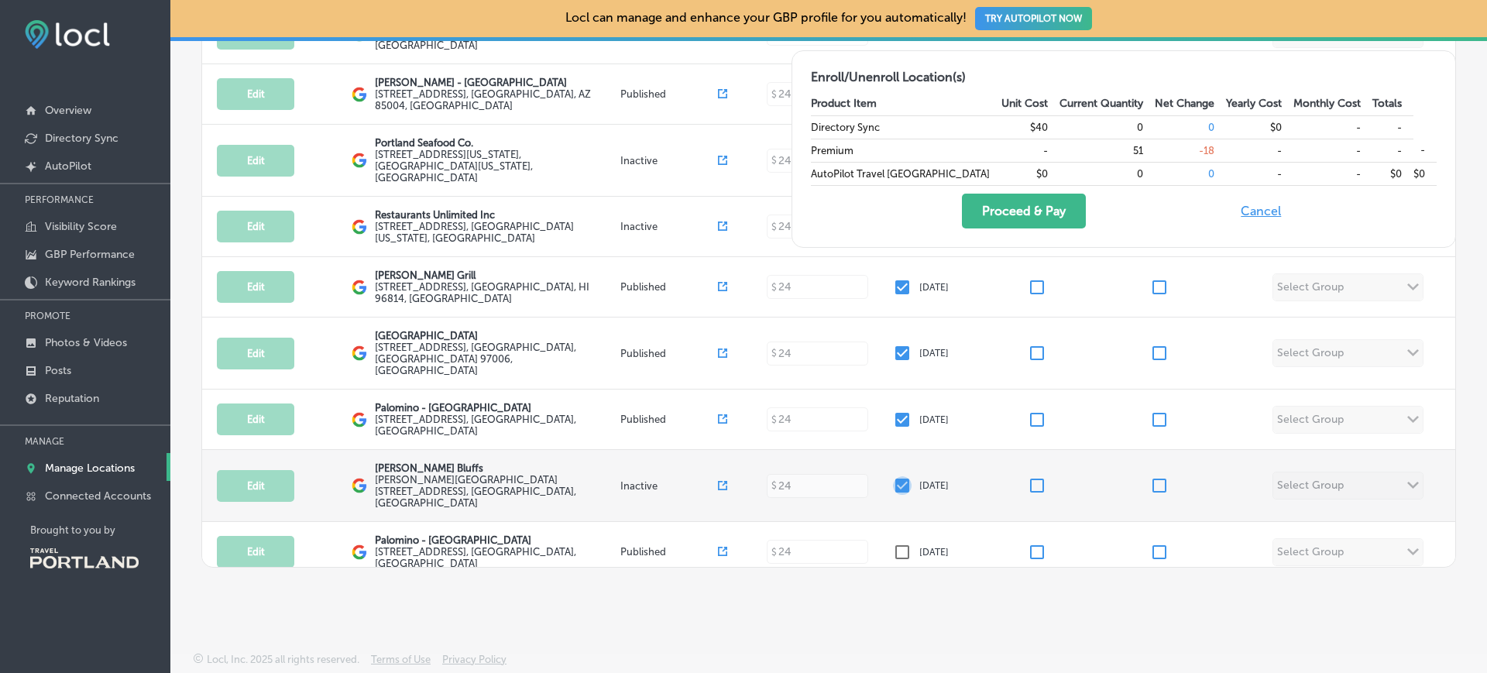
click at [894, 476] on input "checkbox" at bounding box center [902, 485] width 19 height 19
checkbox input "false"
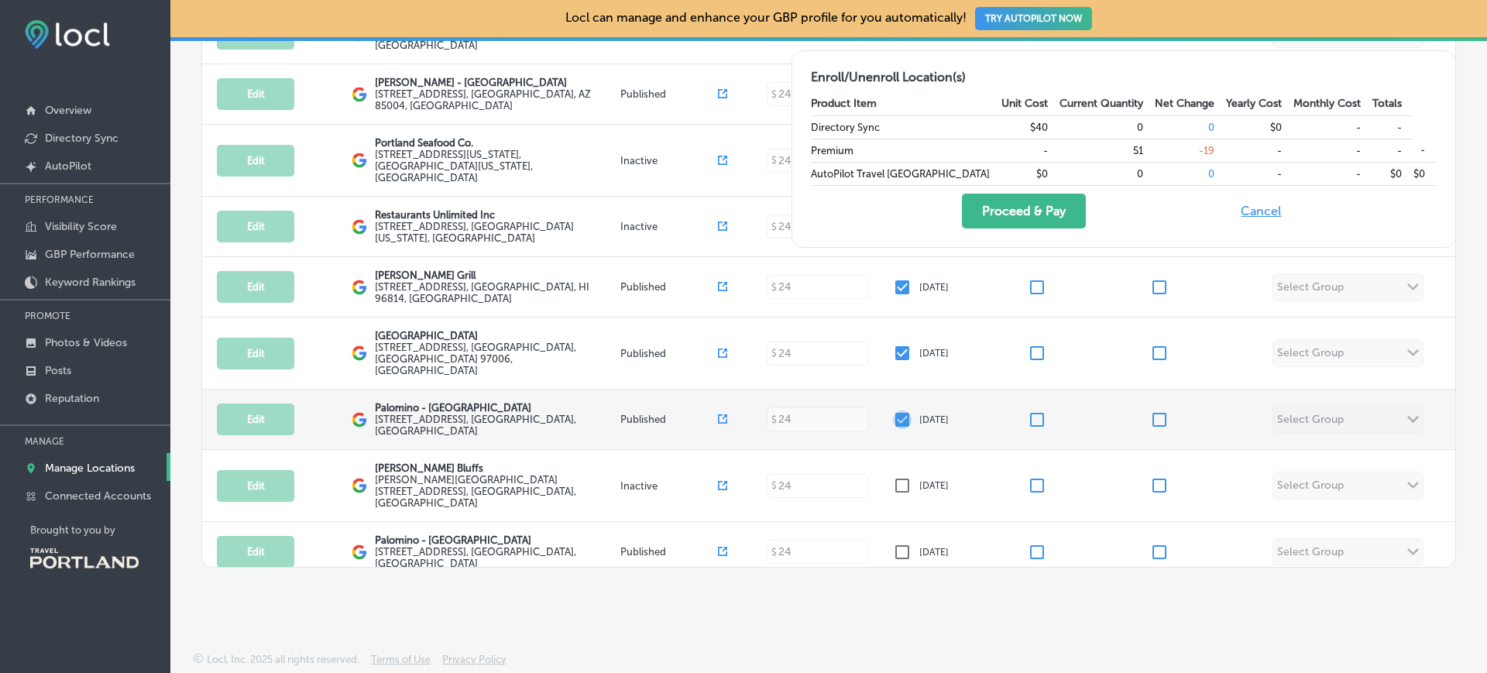
click at [894, 411] on input "checkbox" at bounding box center [902, 420] width 19 height 19
checkbox input "false"
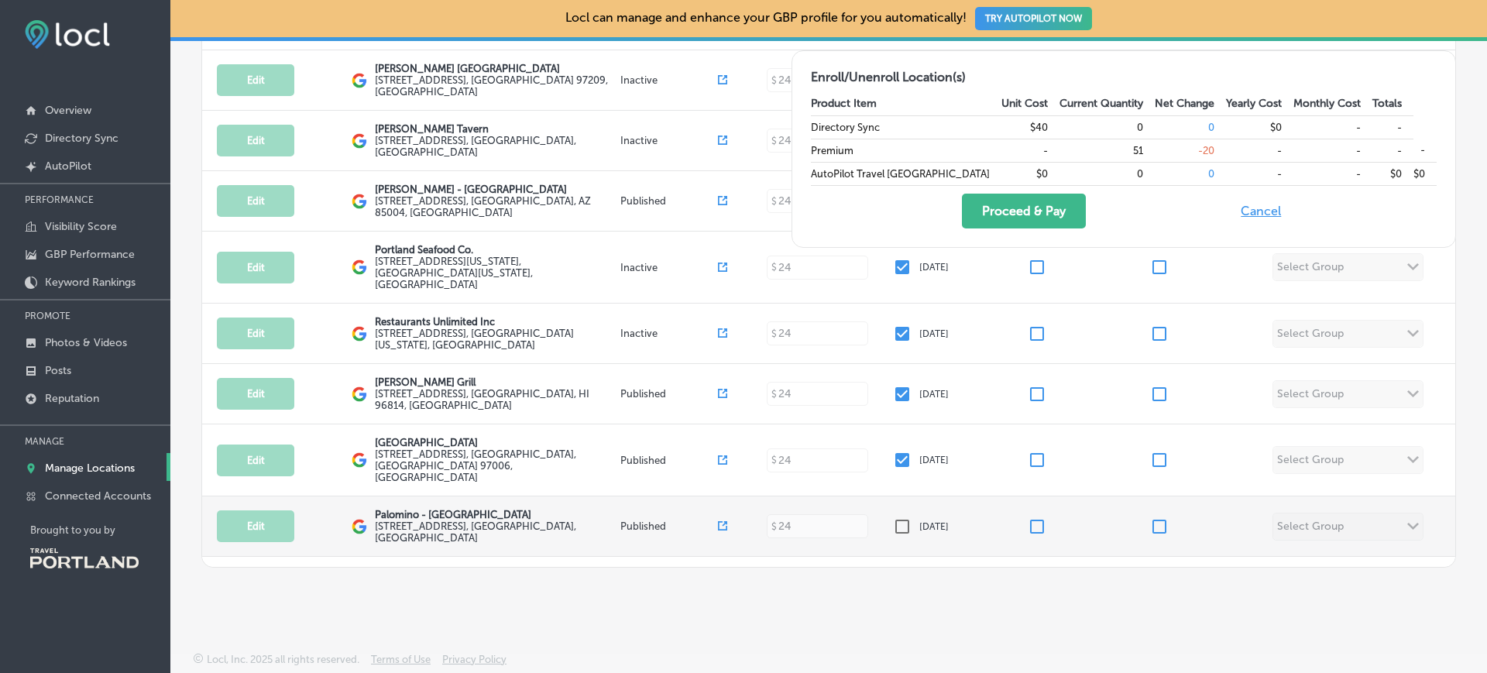
scroll to position [658, 0]
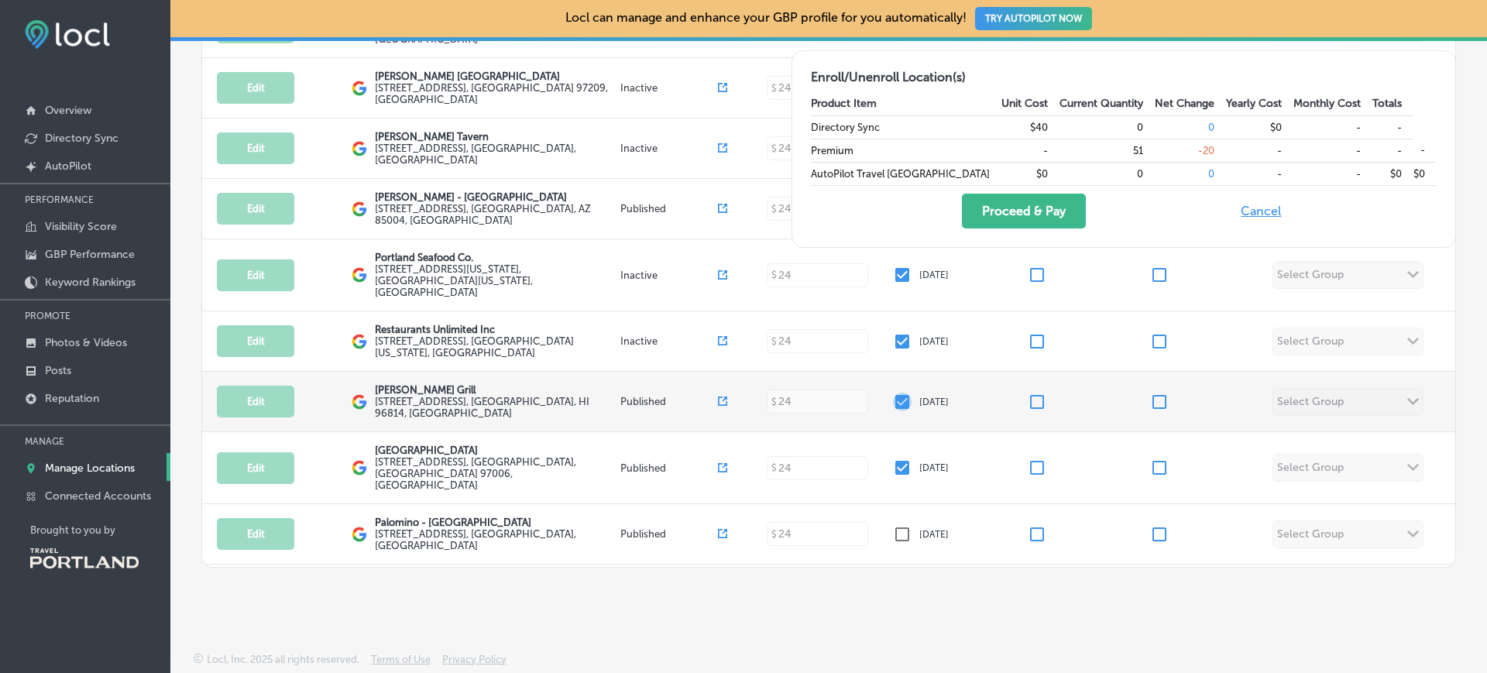
click at [896, 393] on input "checkbox" at bounding box center [902, 402] width 19 height 19
checkbox input "false"
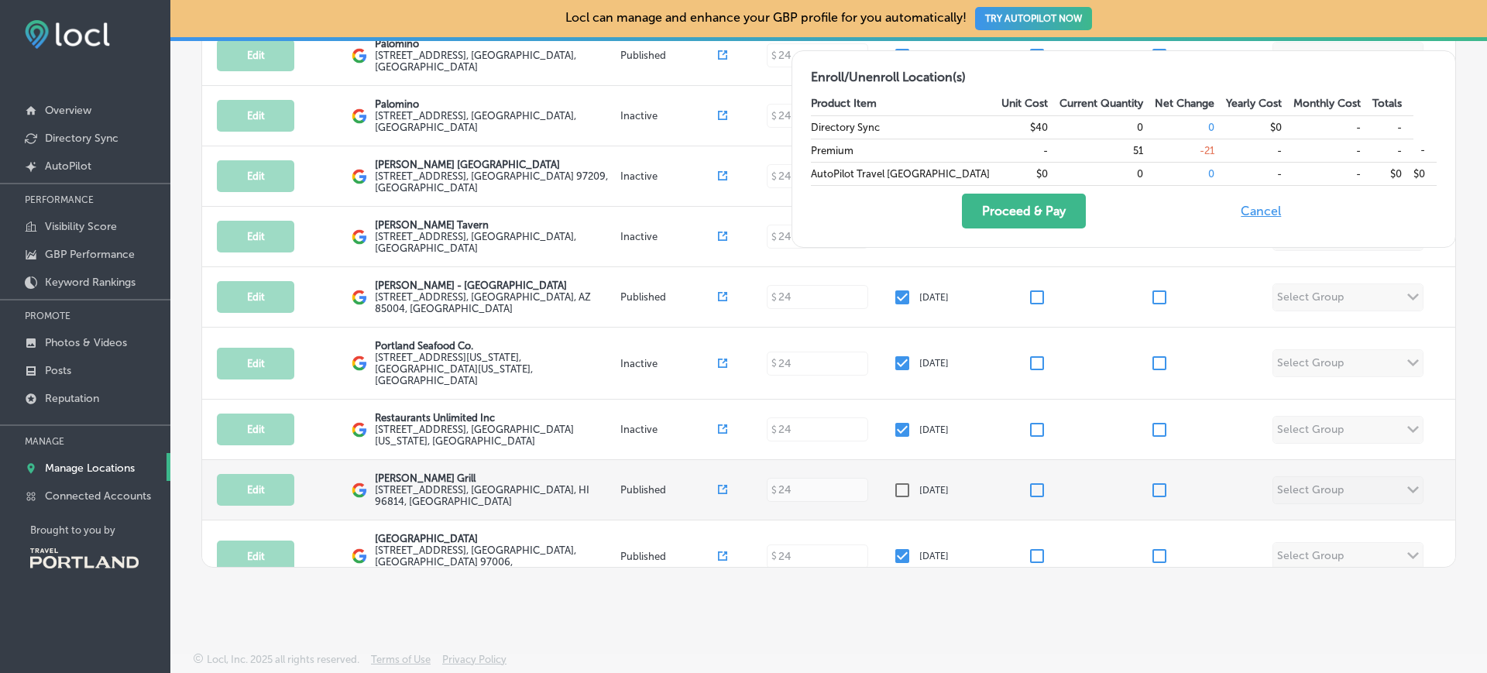
scroll to position [566, 0]
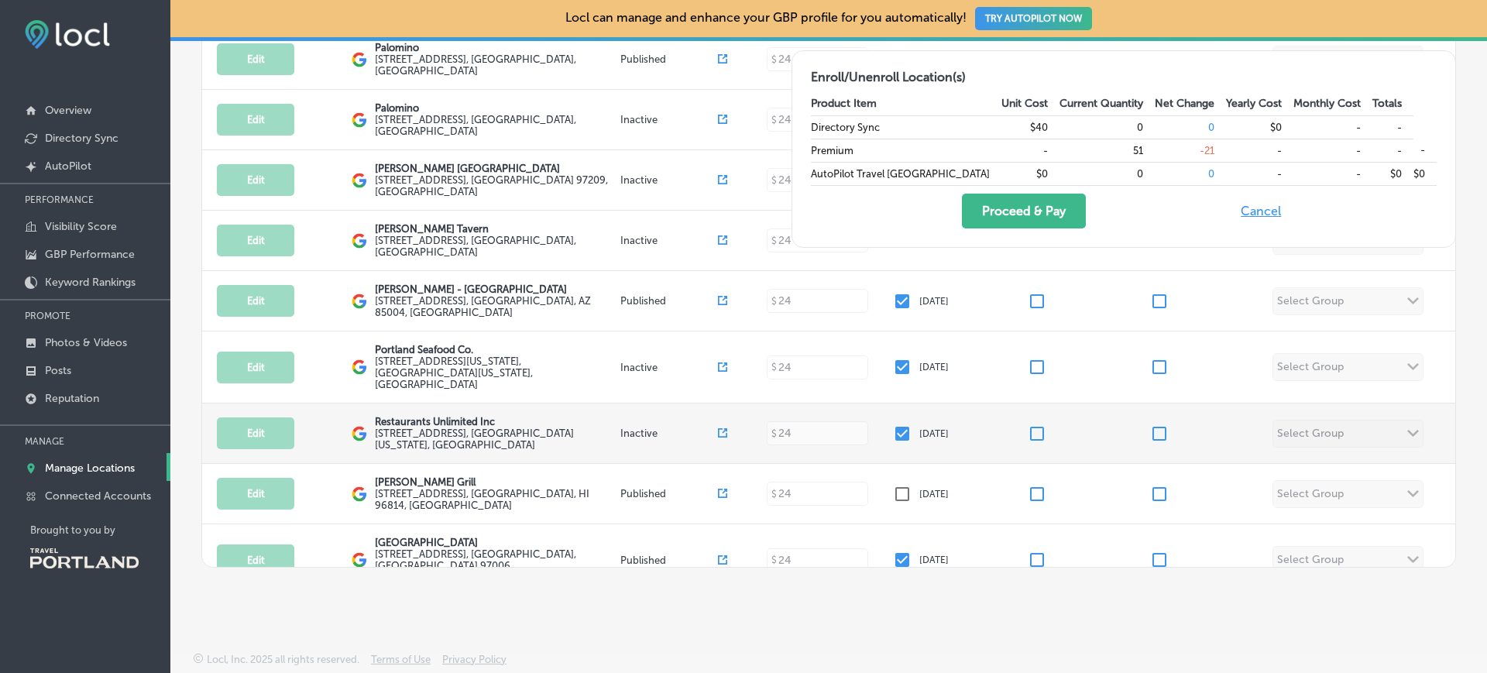
click at [898, 425] on input "checkbox" at bounding box center [902, 434] width 19 height 19
checkbox input "false"
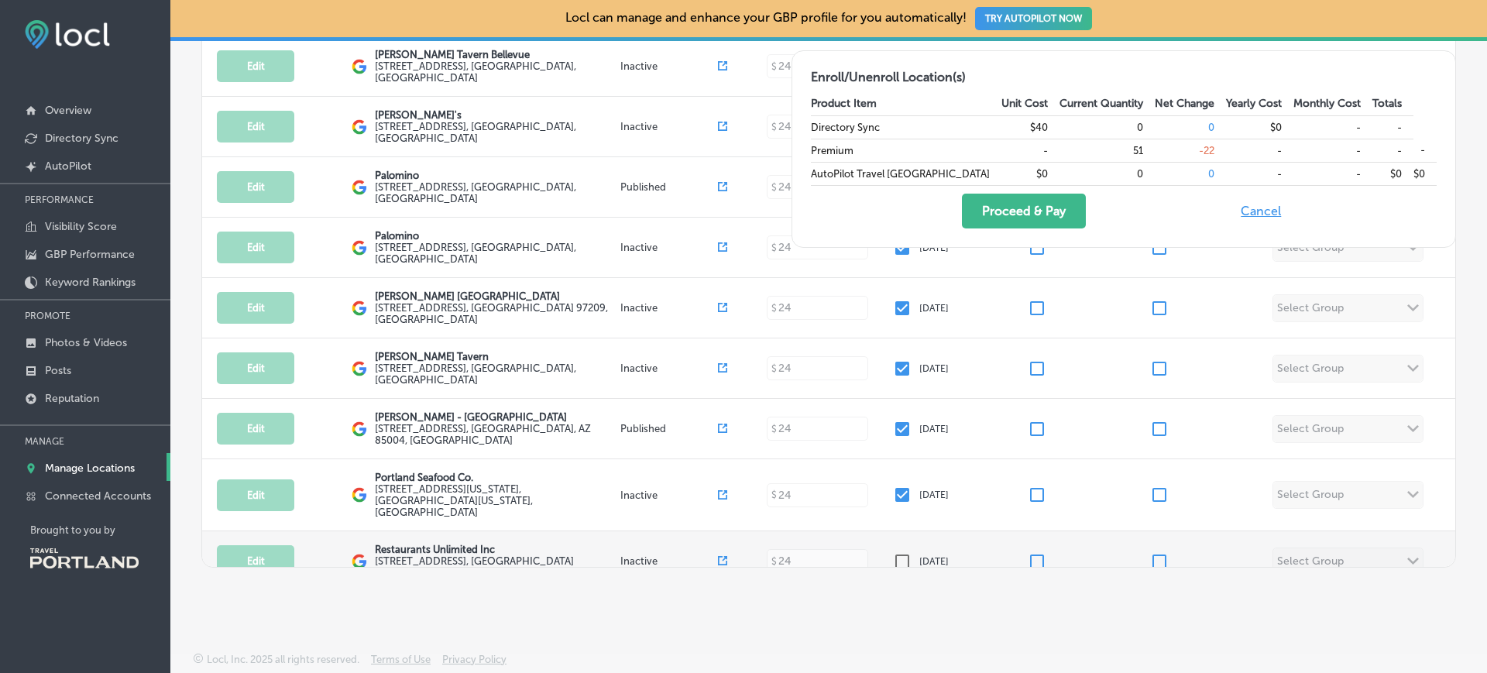
scroll to position [433, 0]
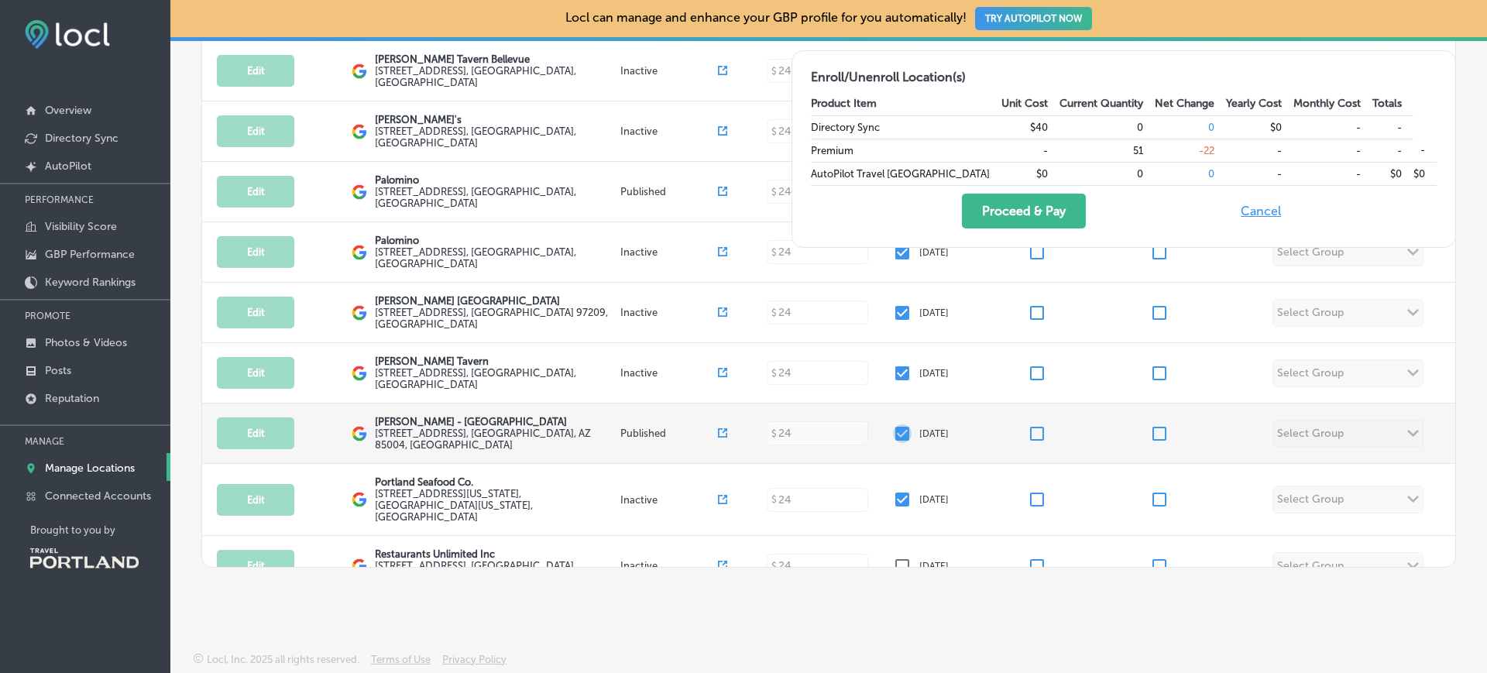
click at [895, 425] on input "checkbox" at bounding box center [902, 434] width 19 height 19
checkbox input "false"
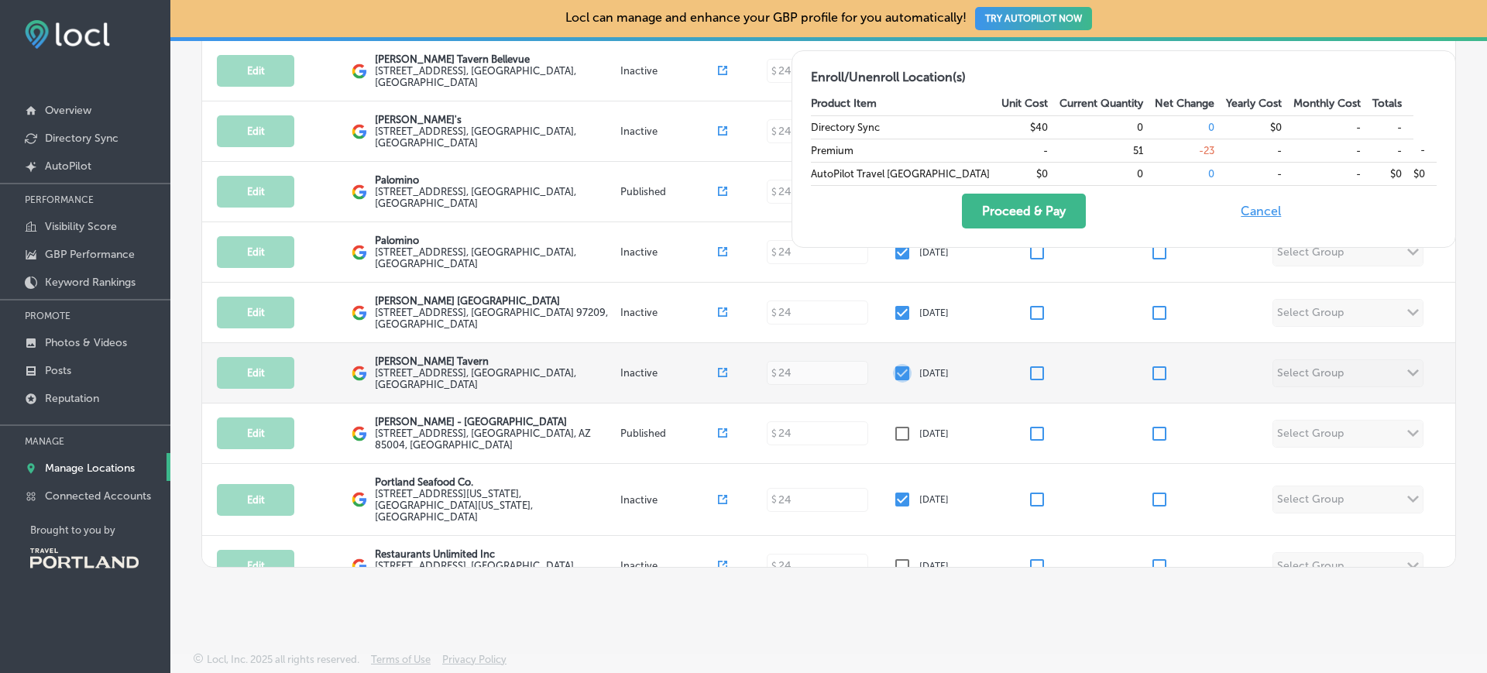
click at [897, 364] on input "checkbox" at bounding box center [902, 373] width 19 height 19
checkbox input "false"
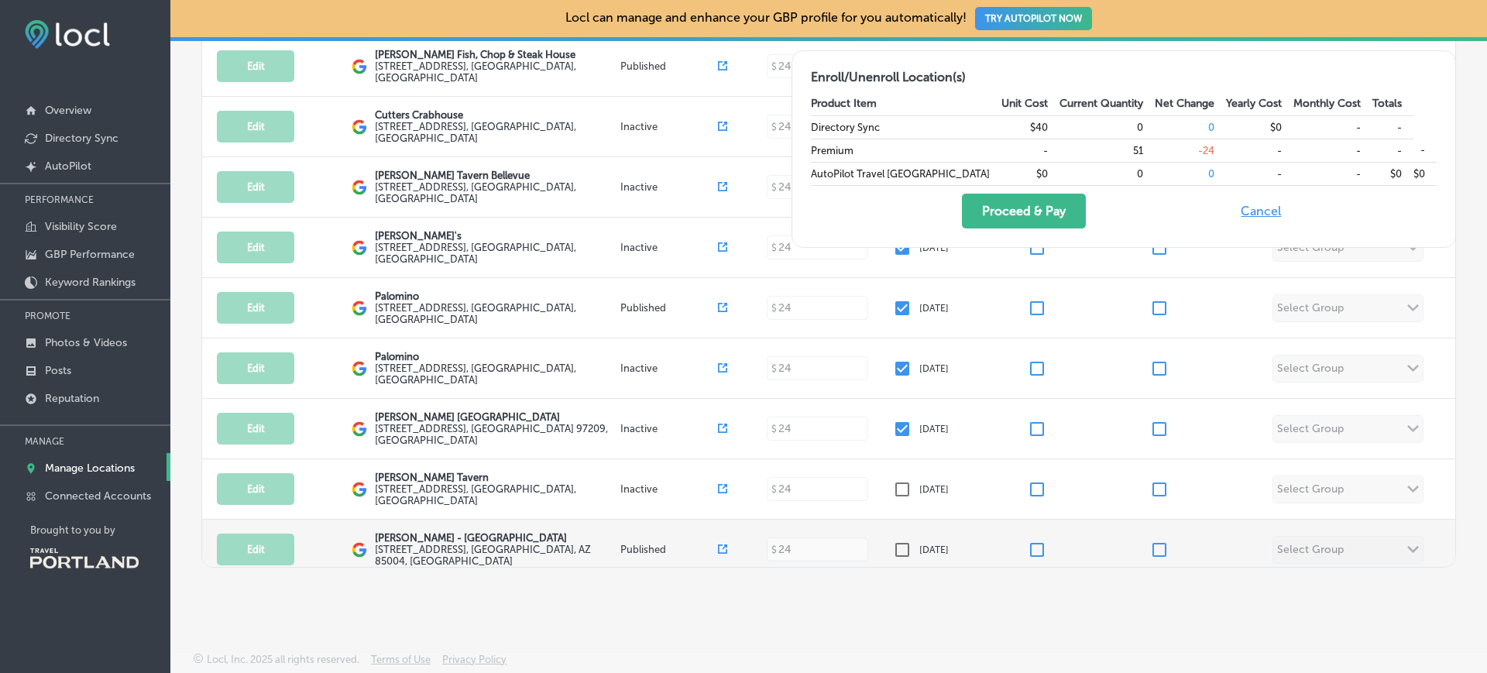
scroll to position [311, 0]
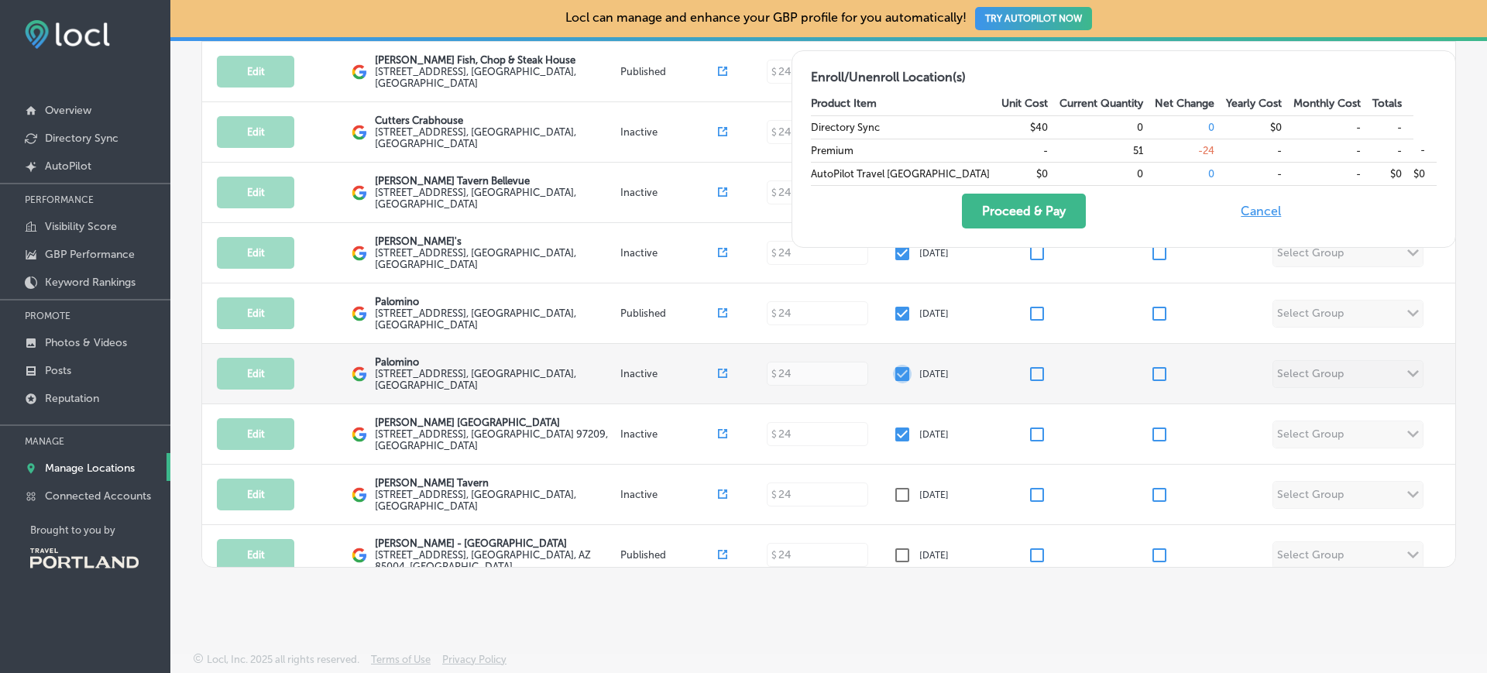
click at [896, 365] on input "checkbox" at bounding box center [902, 374] width 19 height 19
checkbox input "false"
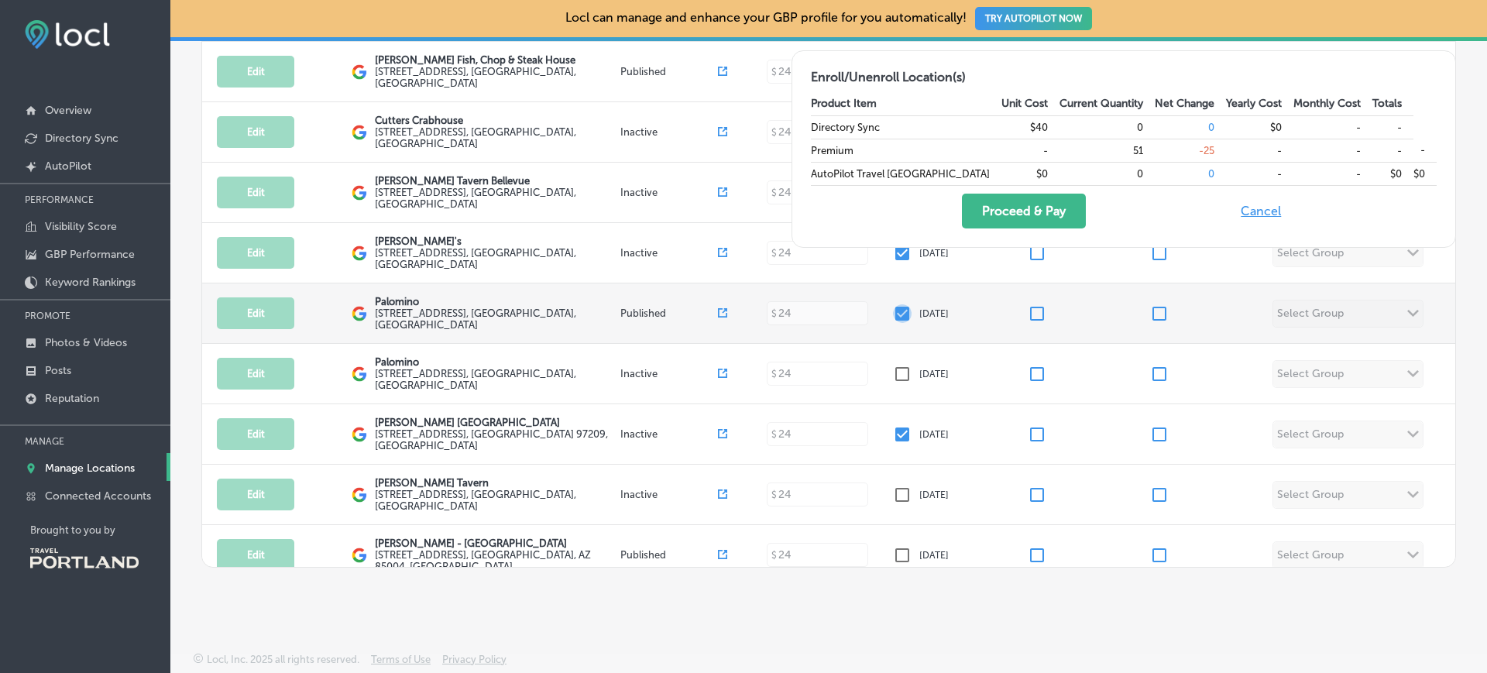
click at [899, 304] on input "checkbox" at bounding box center [902, 313] width 19 height 19
checkbox input "false"
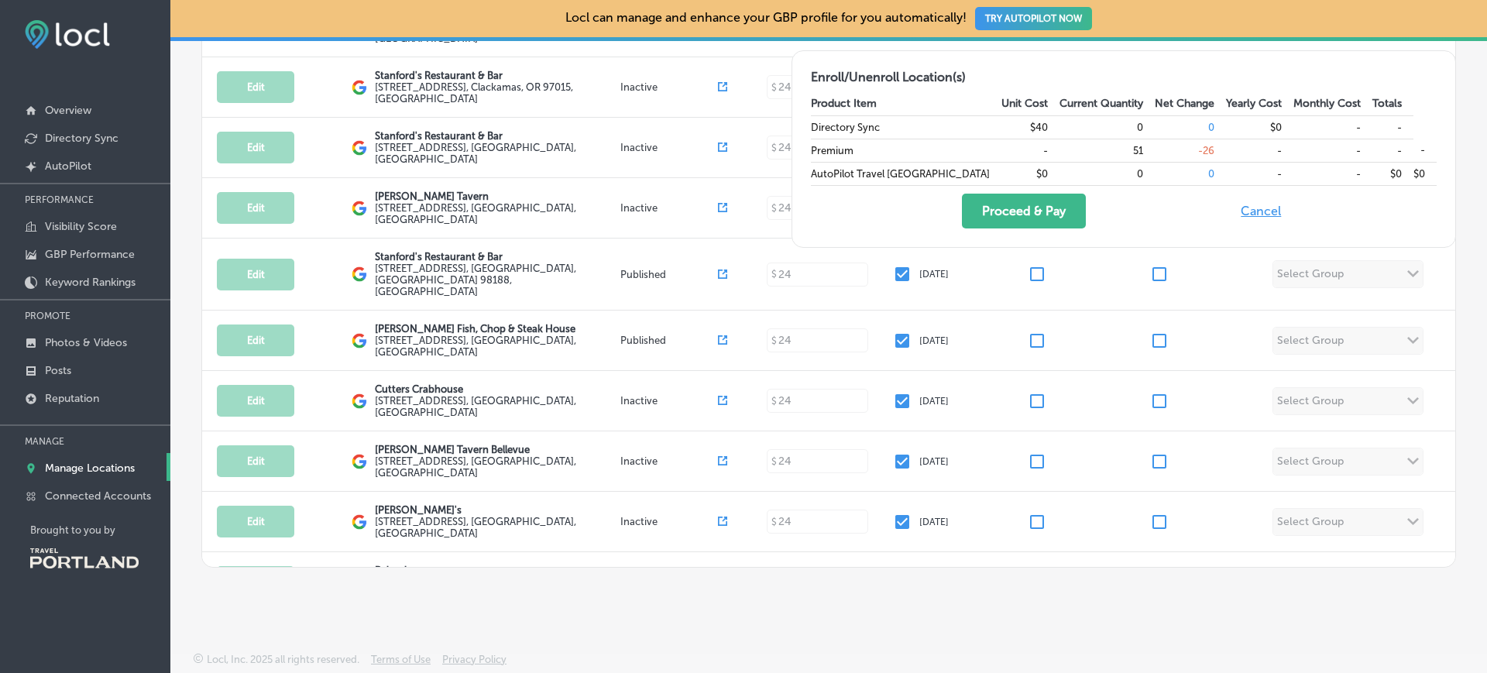
scroll to position [33, 0]
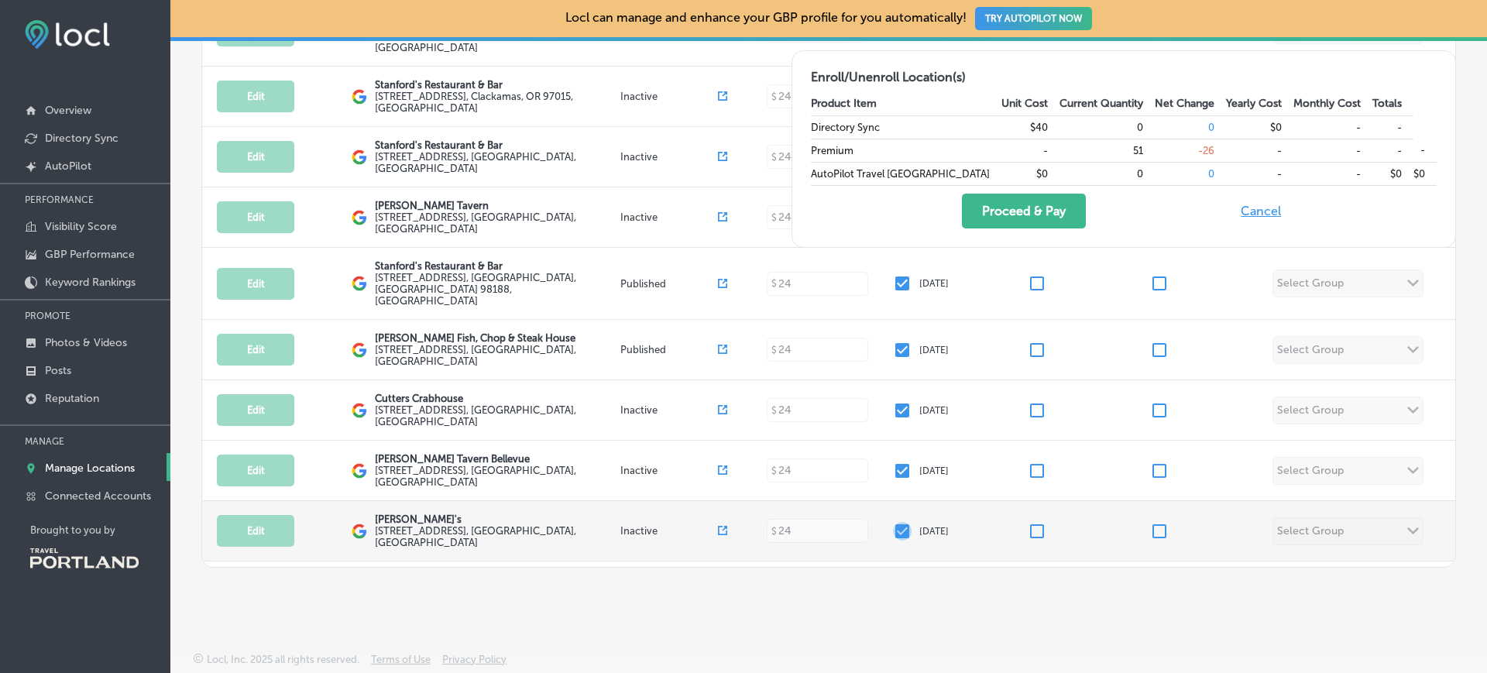
click at [893, 522] on input "checkbox" at bounding box center [902, 531] width 19 height 19
checkbox input "false"
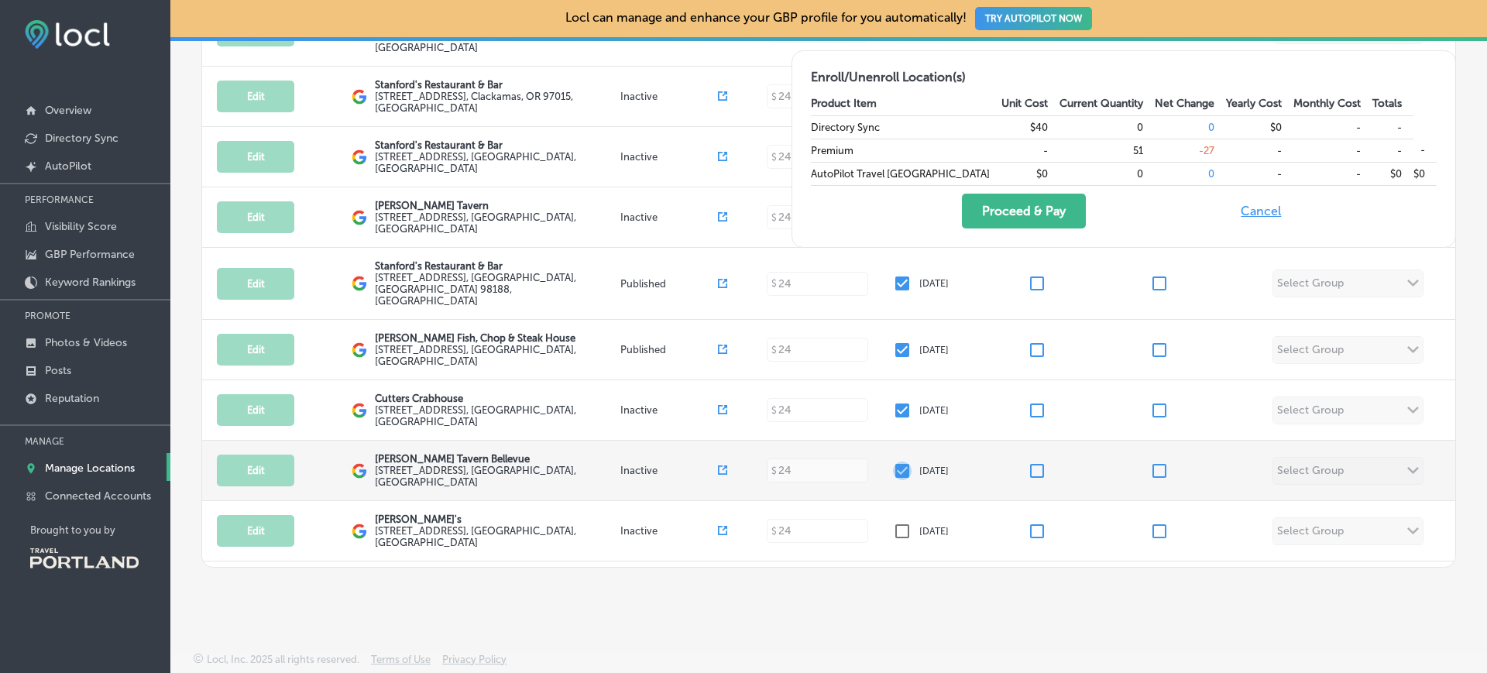
click at [893, 462] on input "checkbox" at bounding box center [902, 471] width 19 height 19
checkbox input "false"
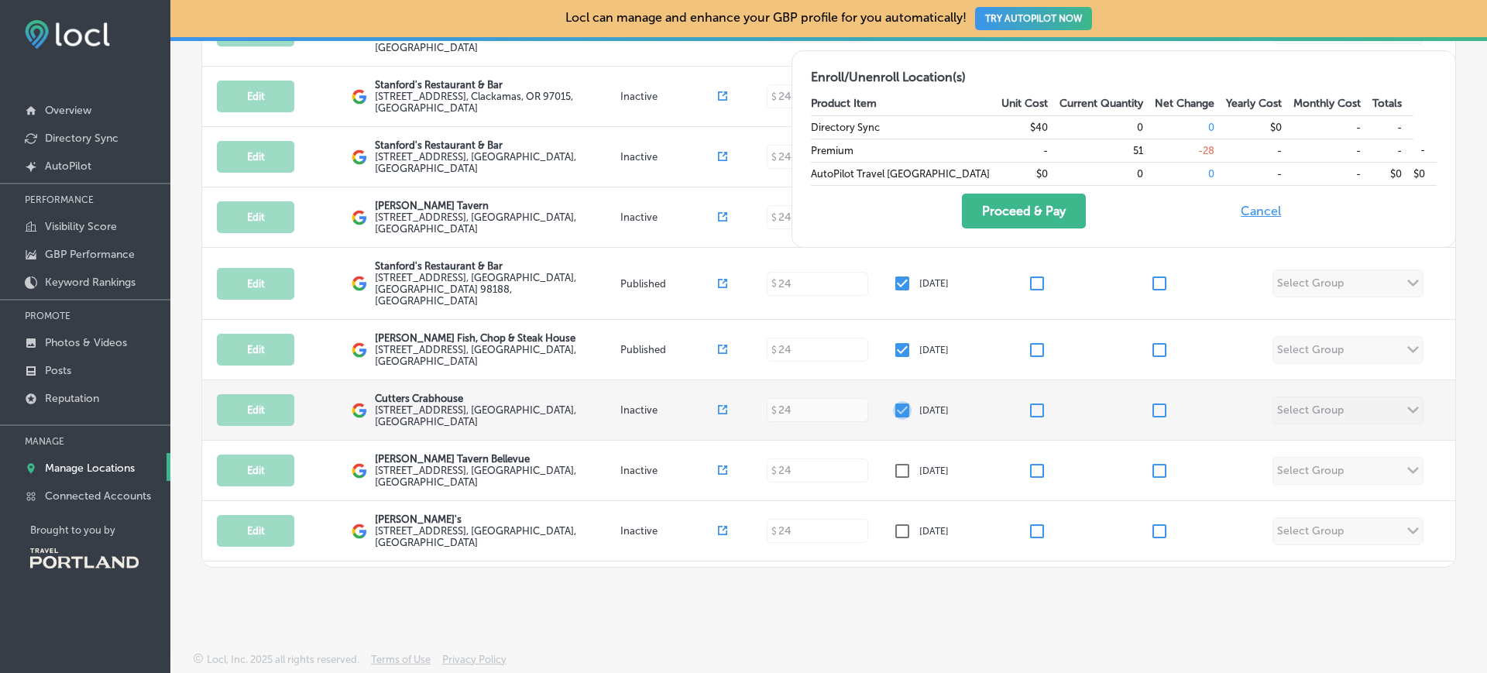
click at [894, 401] on input "checkbox" at bounding box center [902, 410] width 19 height 19
checkbox input "false"
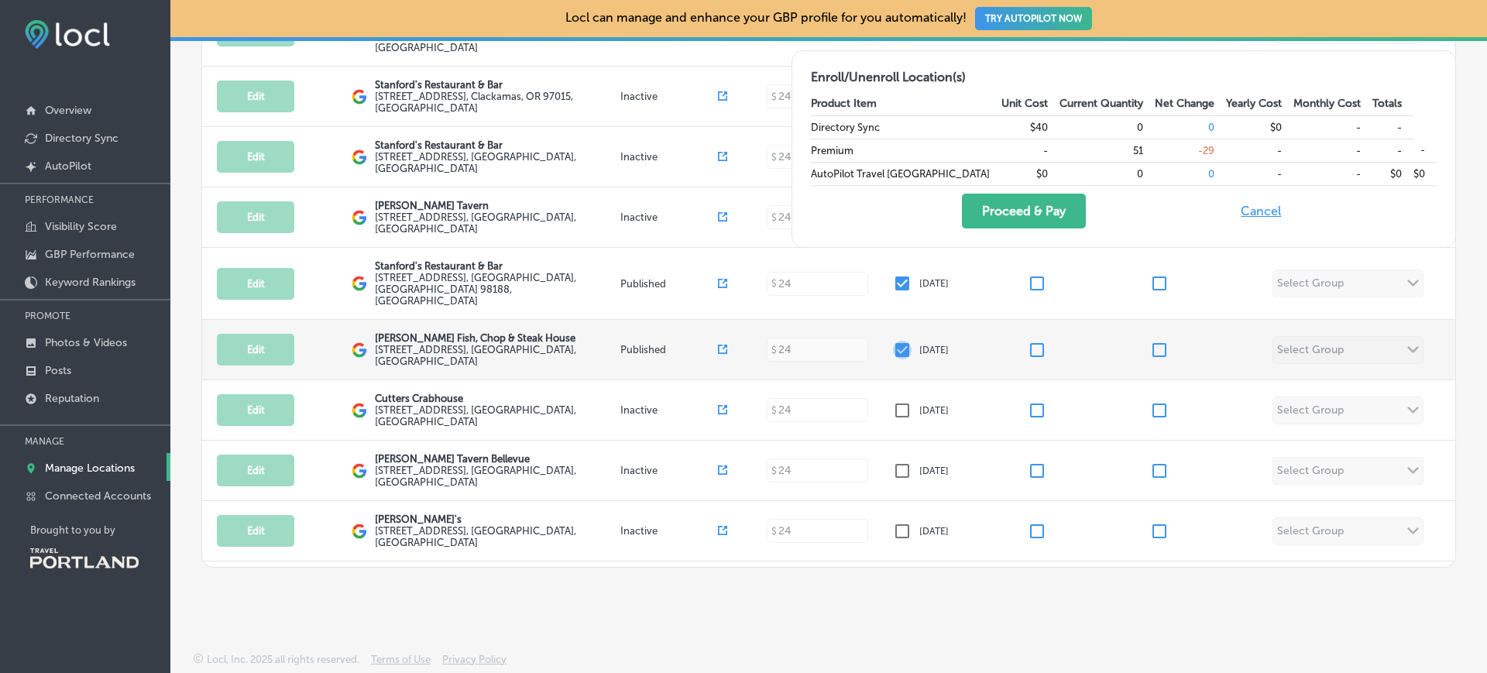
click at [896, 341] on input "checkbox" at bounding box center [902, 350] width 19 height 19
checkbox input "false"
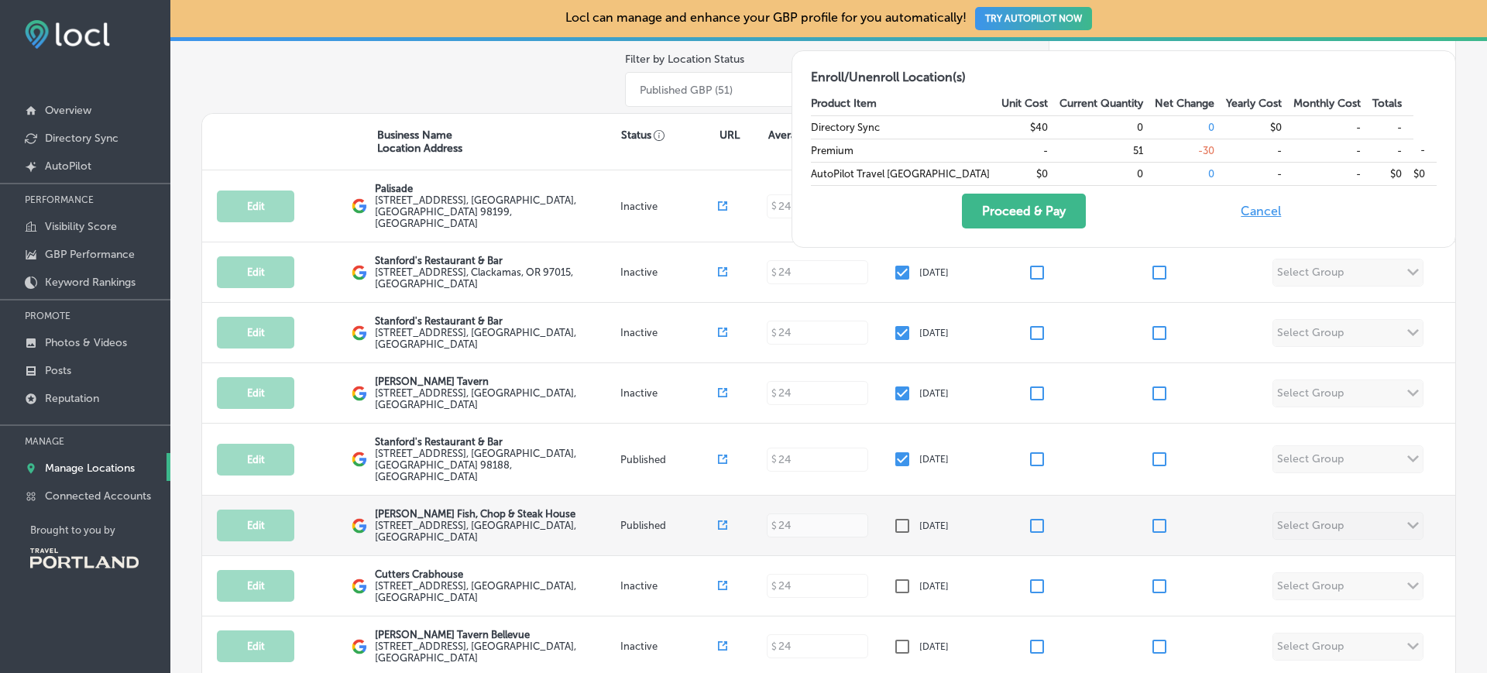
scroll to position [235, 0]
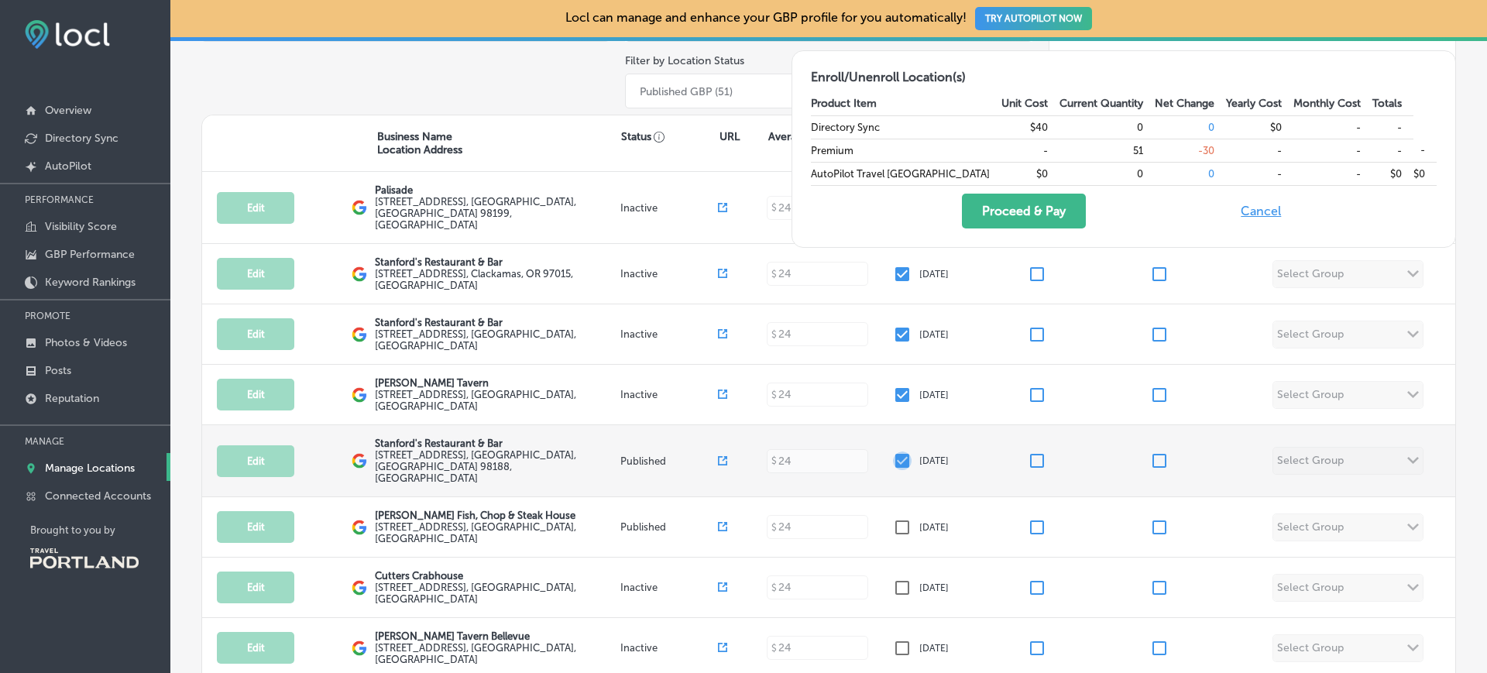
click at [895, 452] on input "checkbox" at bounding box center [902, 461] width 19 height 19
checkbox input "false"
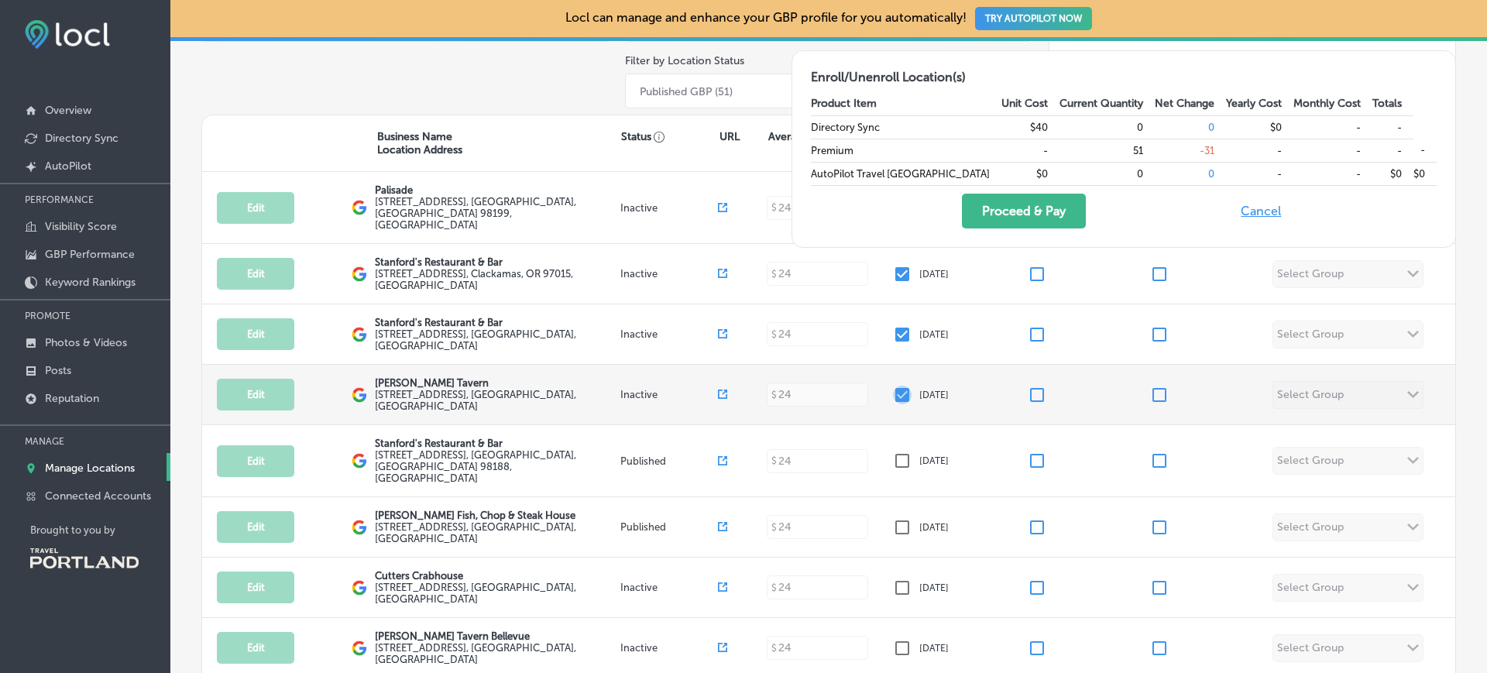
click at [893, 386] on input "checkbox" at bounding box center [902, 395] width 19 height 19
checkbox input "false"
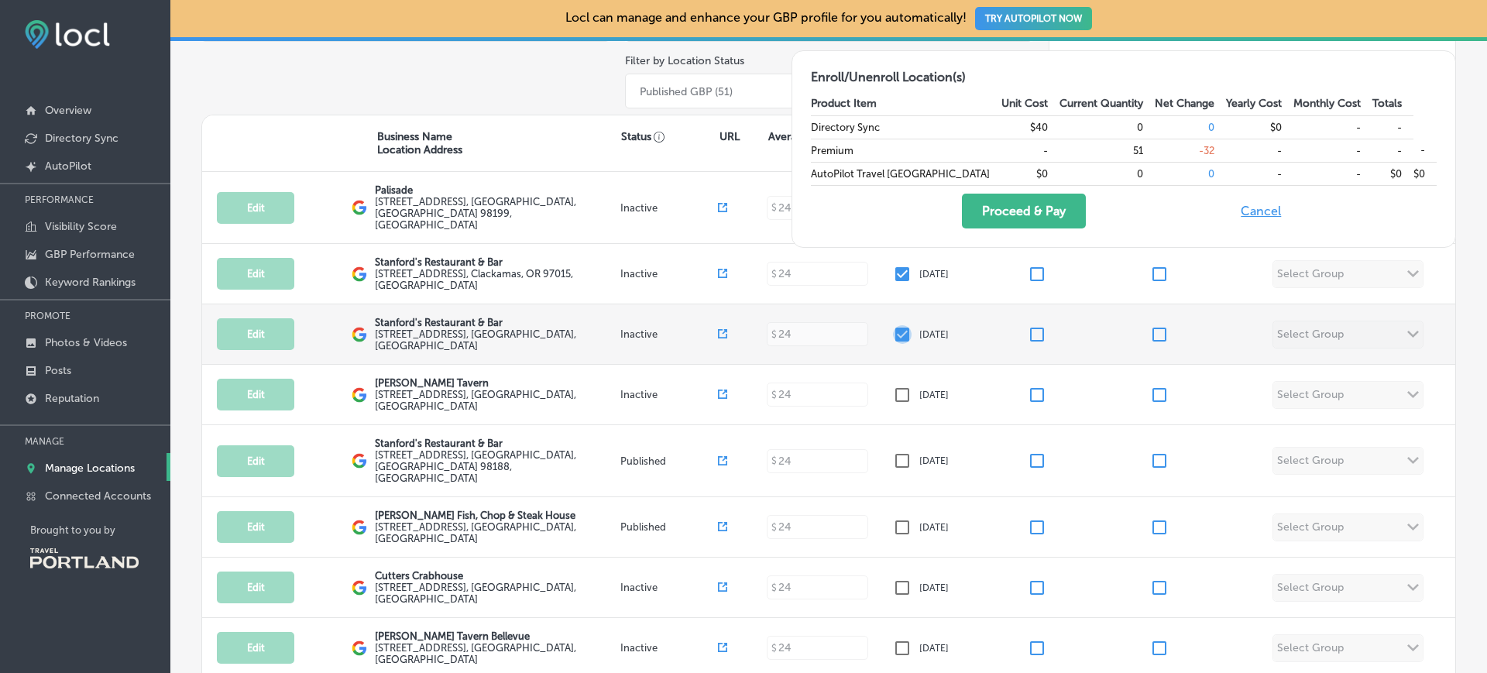
click at [893, 325] on input "checkbox" at bounding box center [902, 334] width 19 height 19
checkbox input "false"
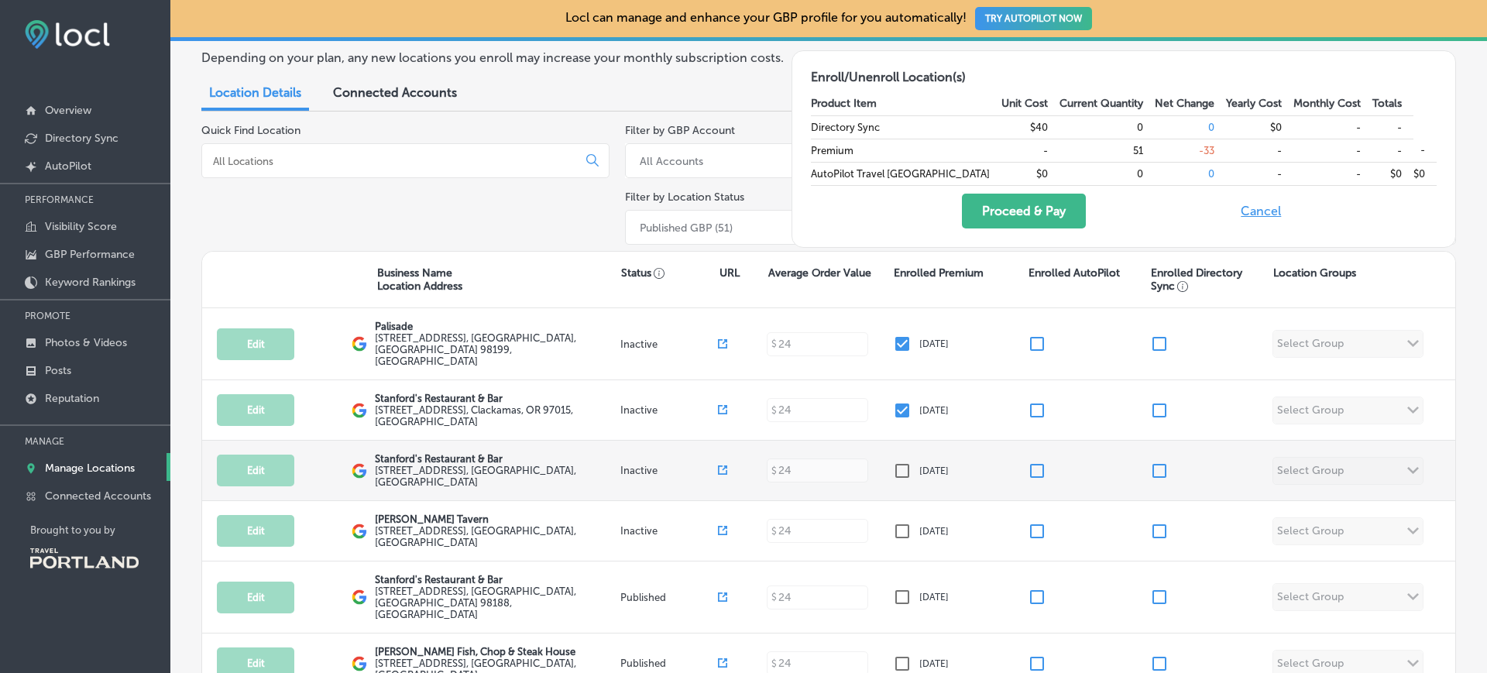
scroll to position [99, 0]
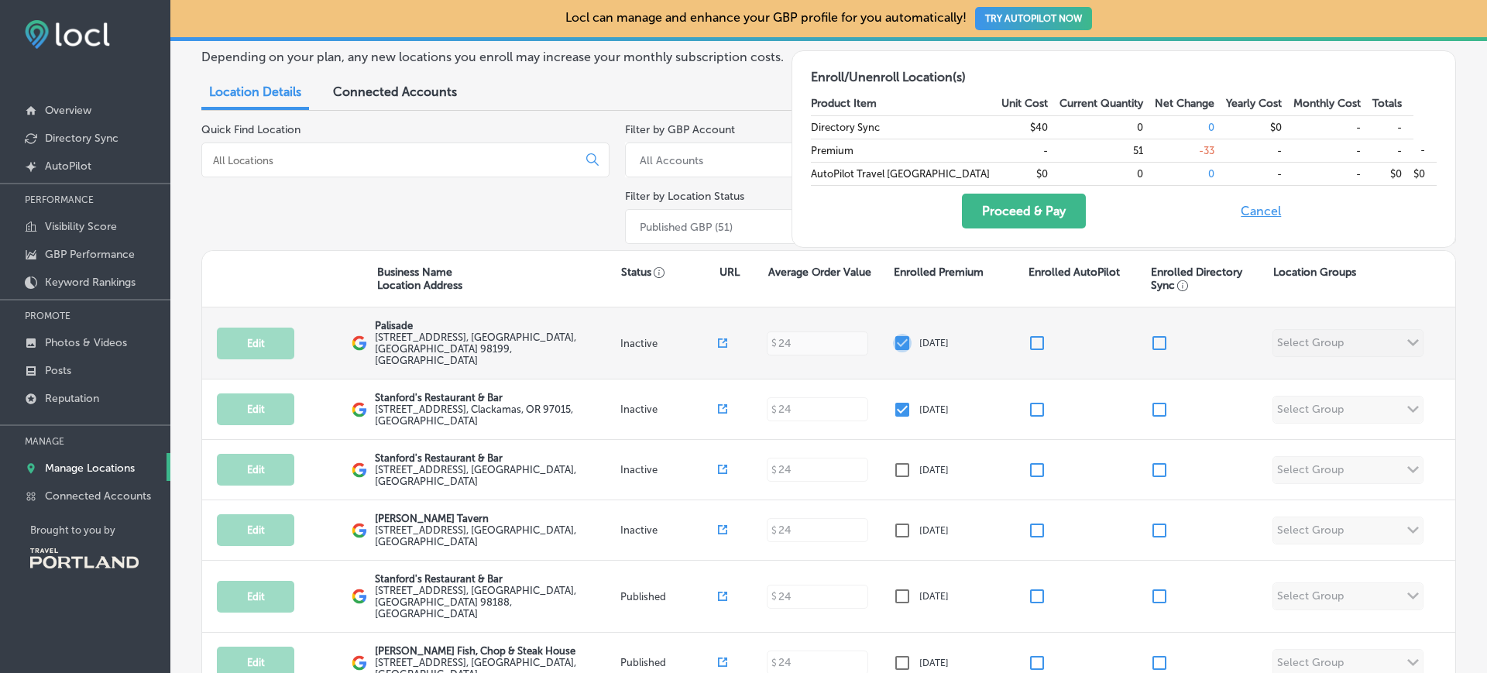
click at [902, 335] on input "checkbox" at bounding box center [902, 343] width 19 height 19
checkbox input "false"
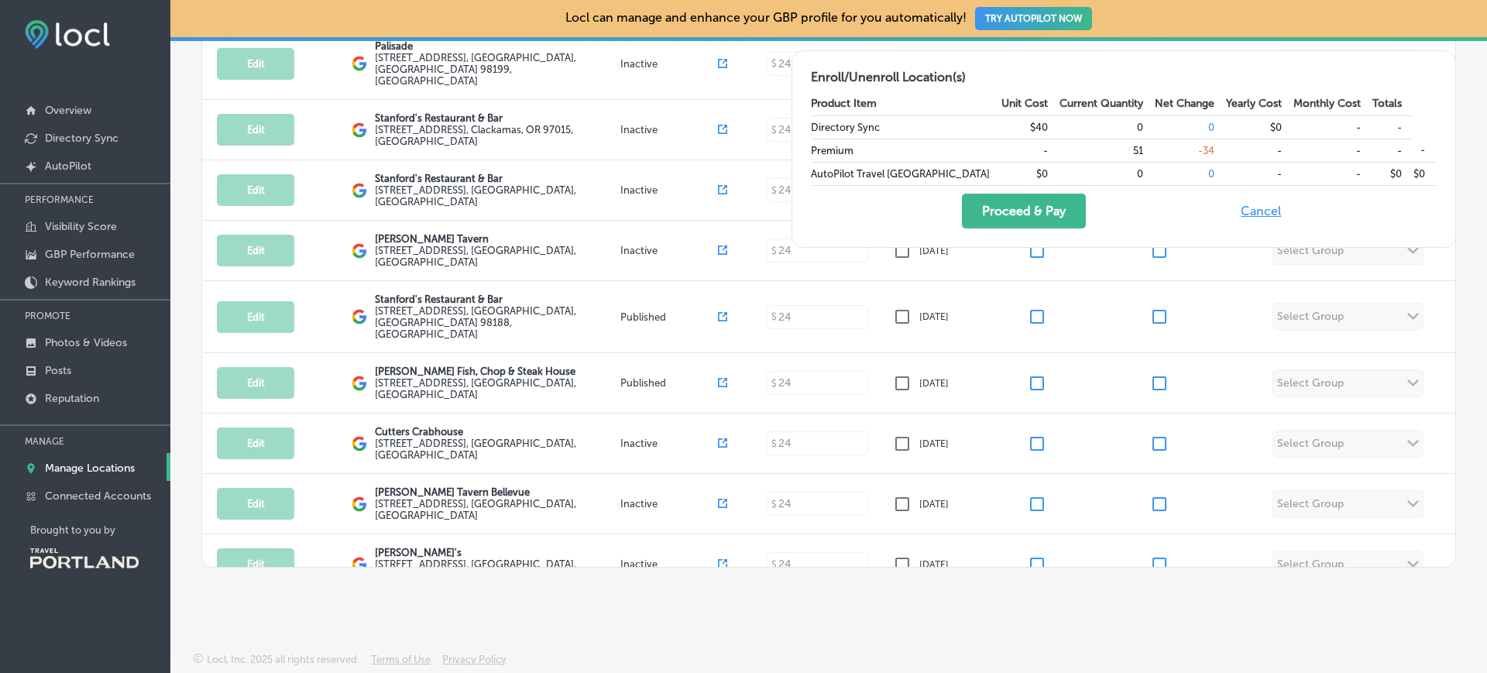
scroll to position [0, 0]
